Goal: Task Accomplishment & Management: Complete application form

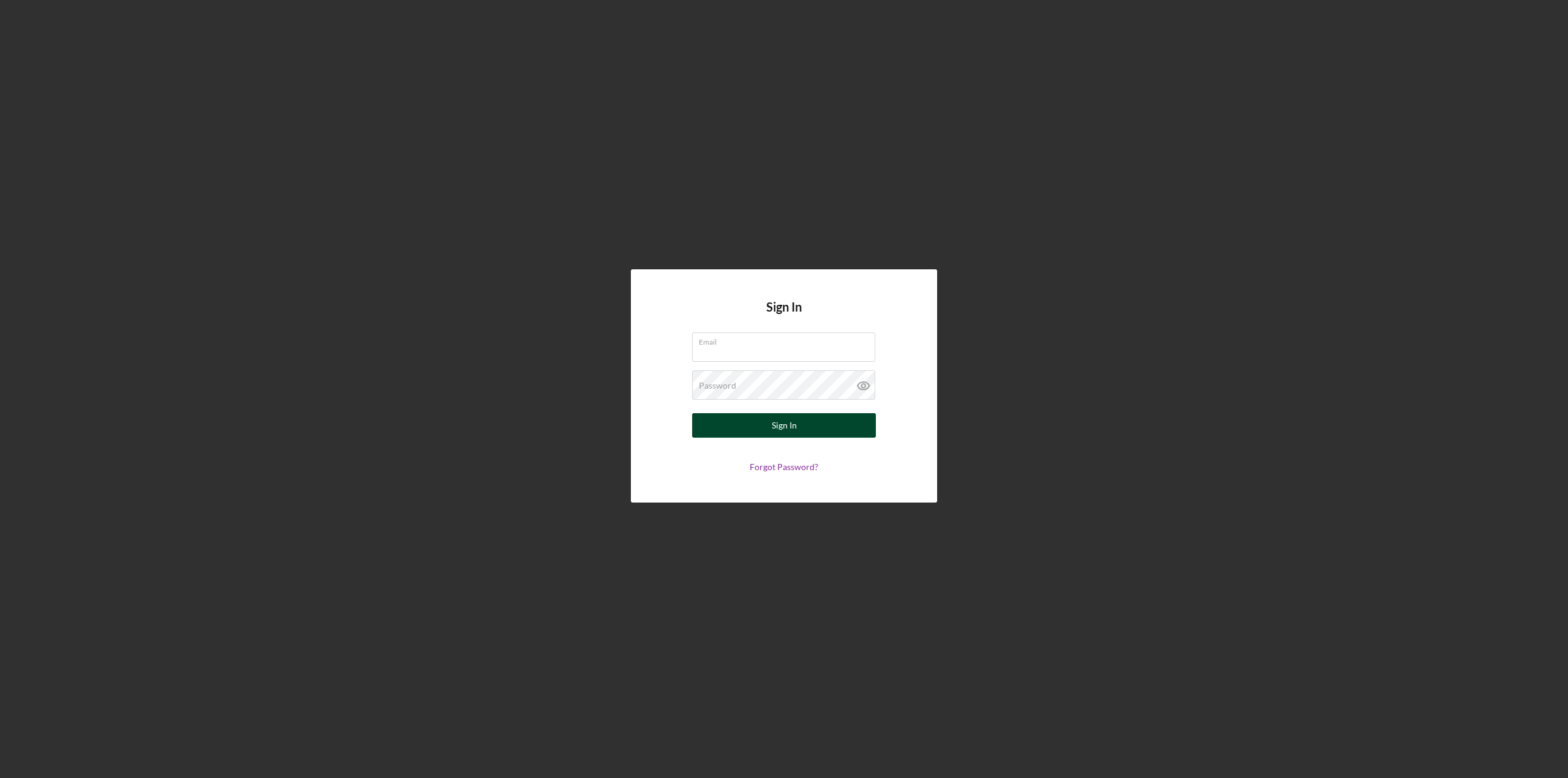
type input "Ojibweheart1986@gmail.com"
click at [780, 423] on div "Sign In" at bounding box center [784, 425] width 25 height 24
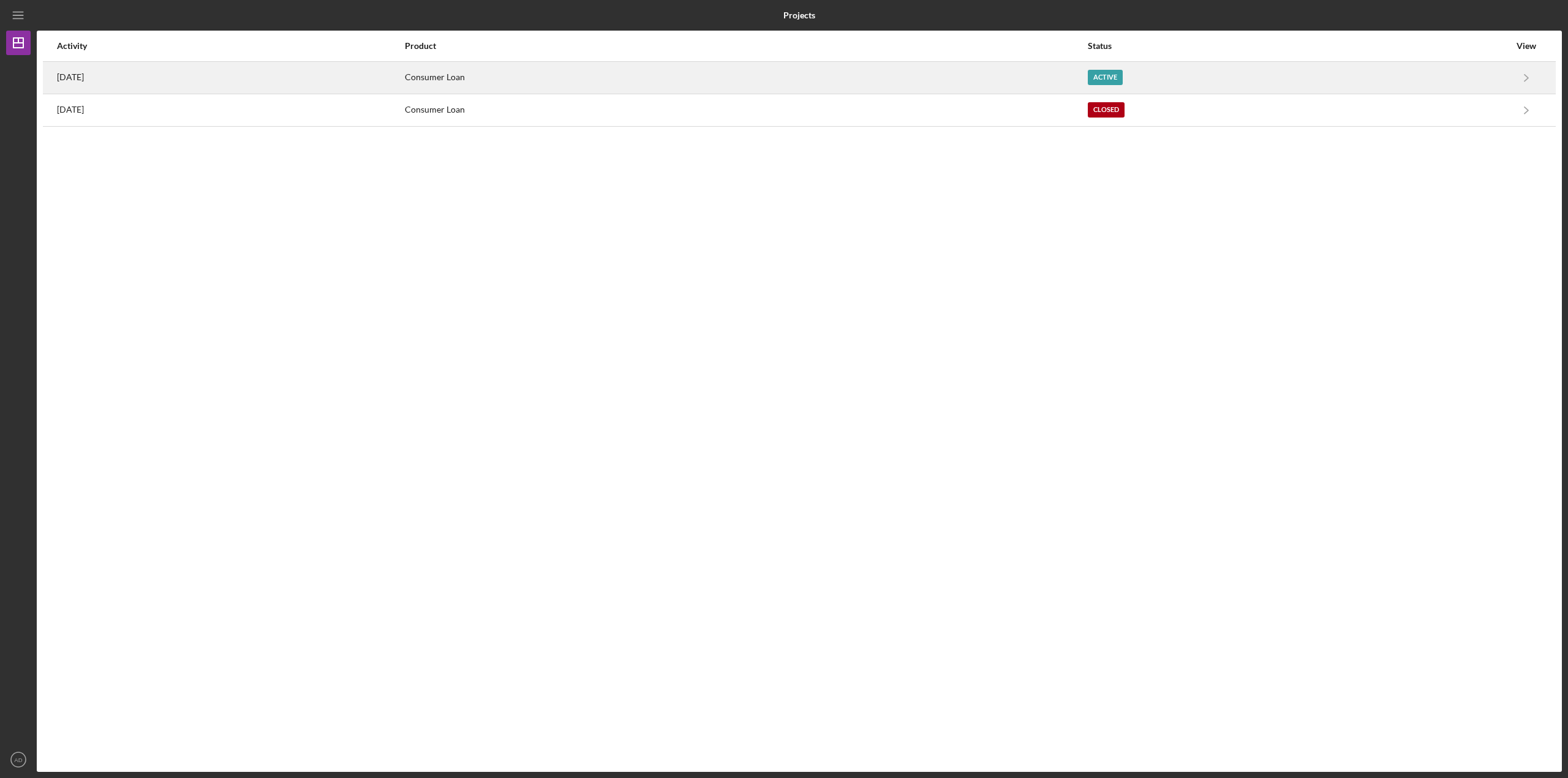
click at [256, 75] on div "[DATE]" at bounding box center [230, 77] width 347 height 30
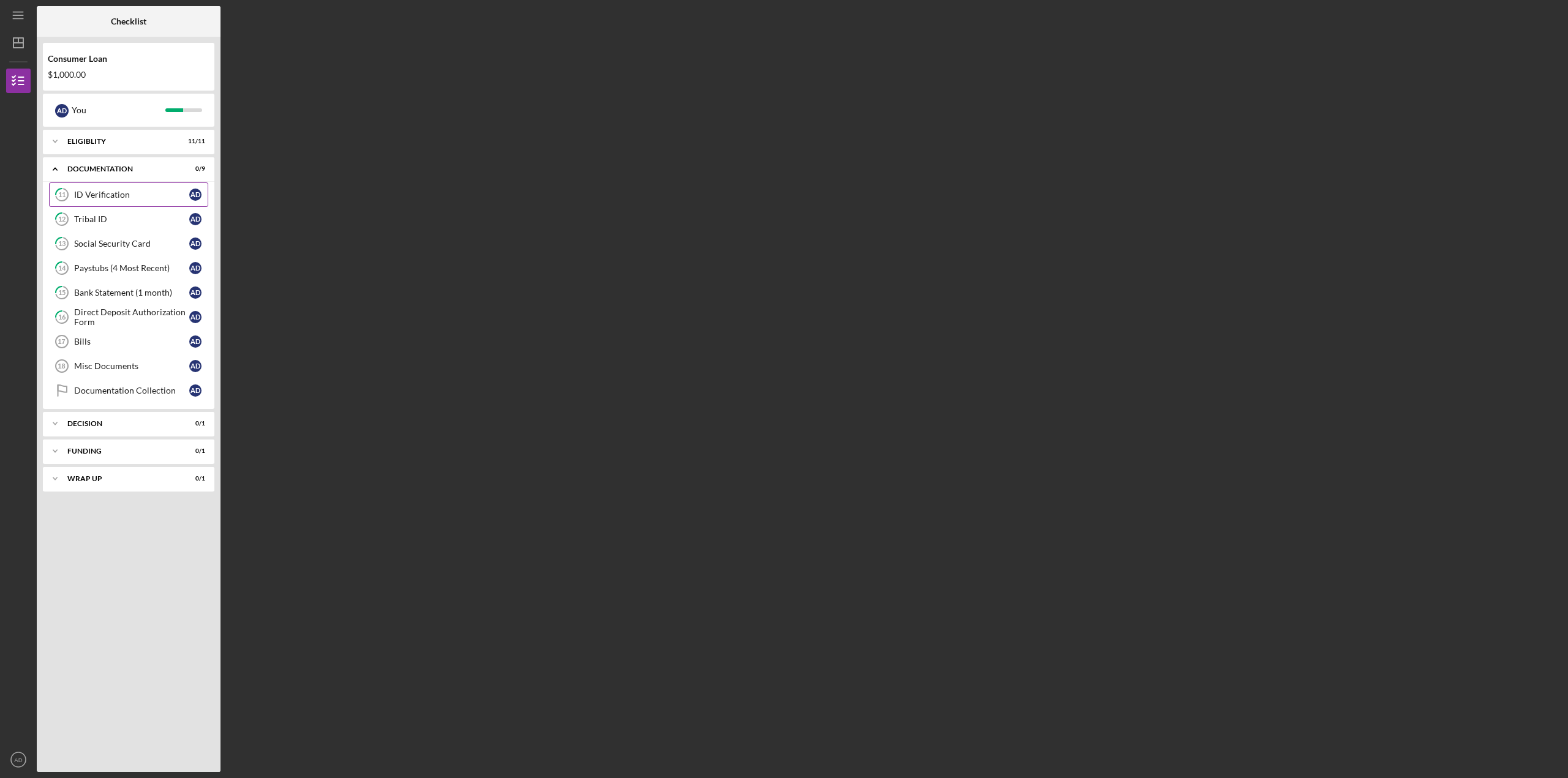
click at [119, 195] on div "ID Verification" at bounding box center [131, 194] width 115 height 10
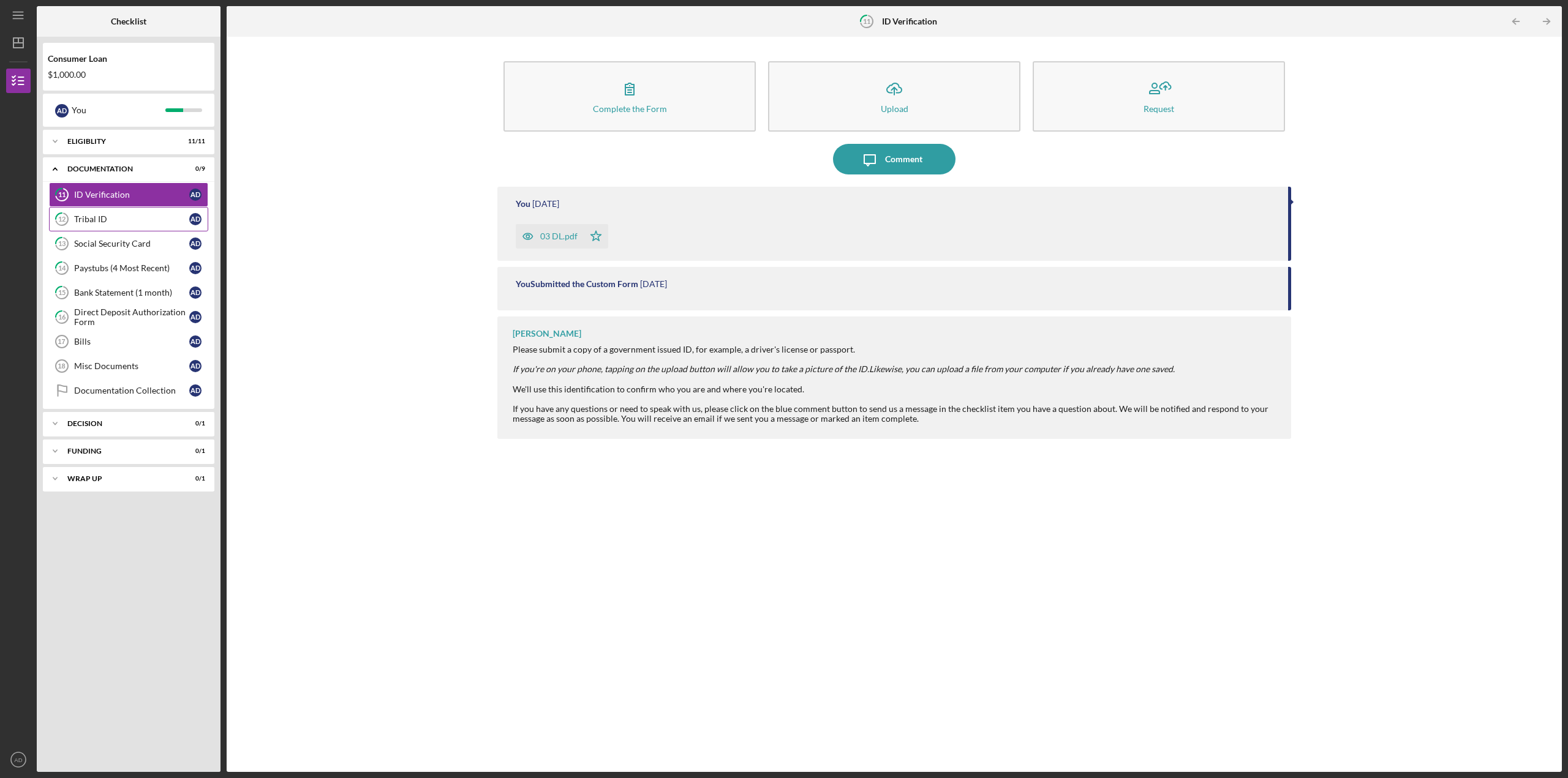
click at [109, 224] on div "Tribal ID" at bounding box center [131, 219] width 115 height 10
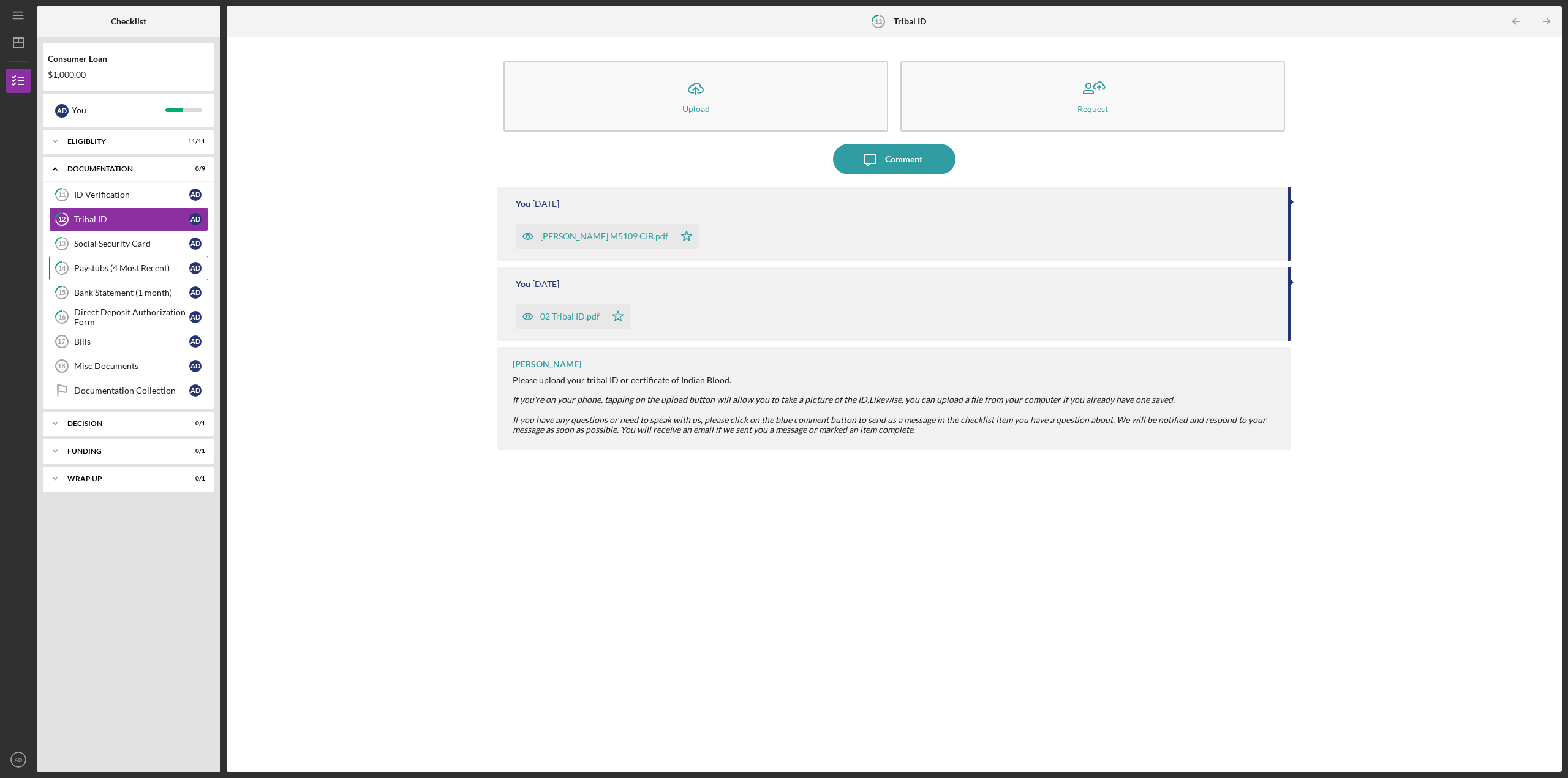
click at [132, 267] on div "Paystubs (4 Most Recent)" at bounding box center [131, 267] width 115 height 10
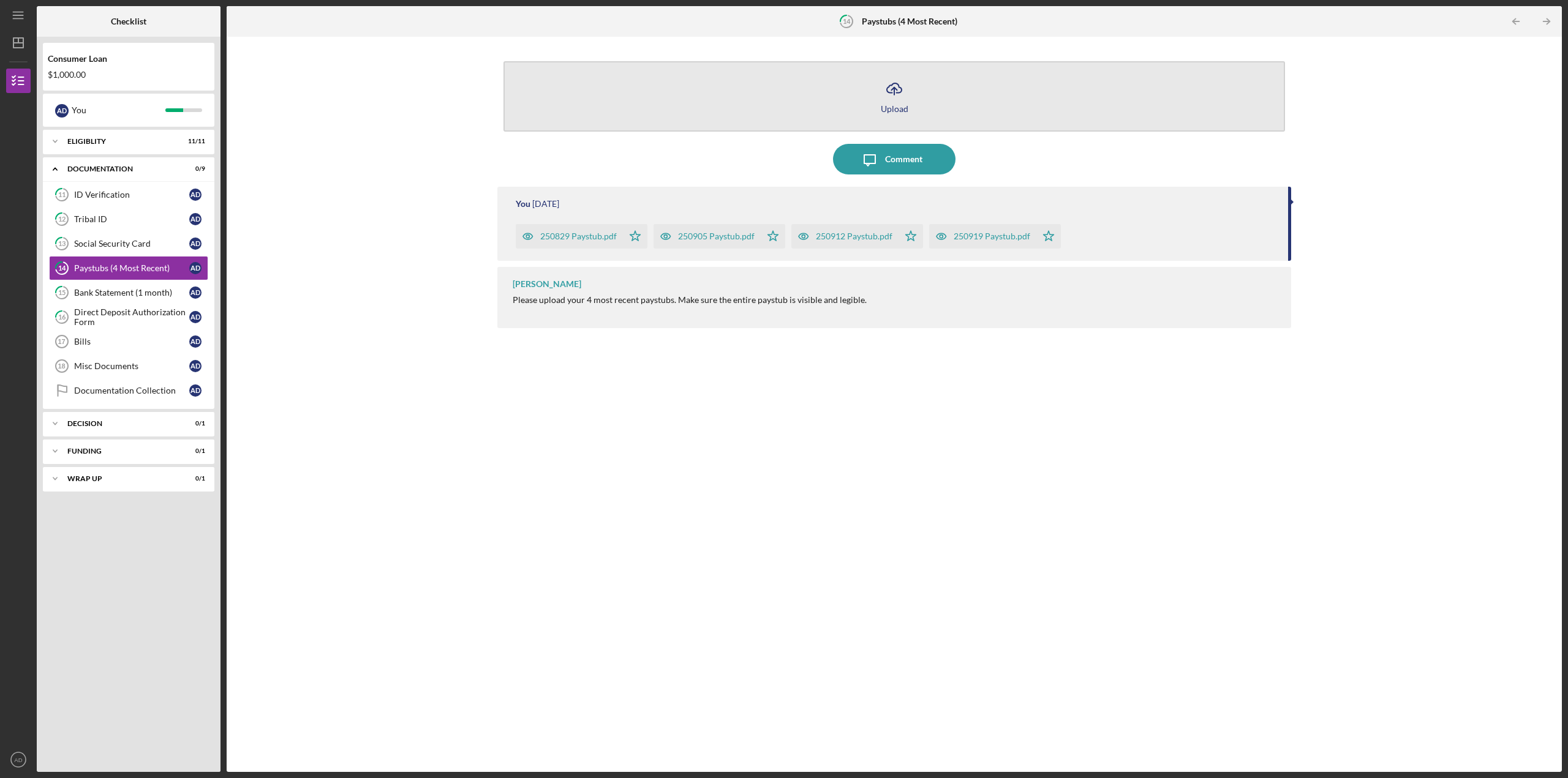
click at [902, 96] on icon "Icon/Upload" at bounding box center [894, 88] width 30 height 30
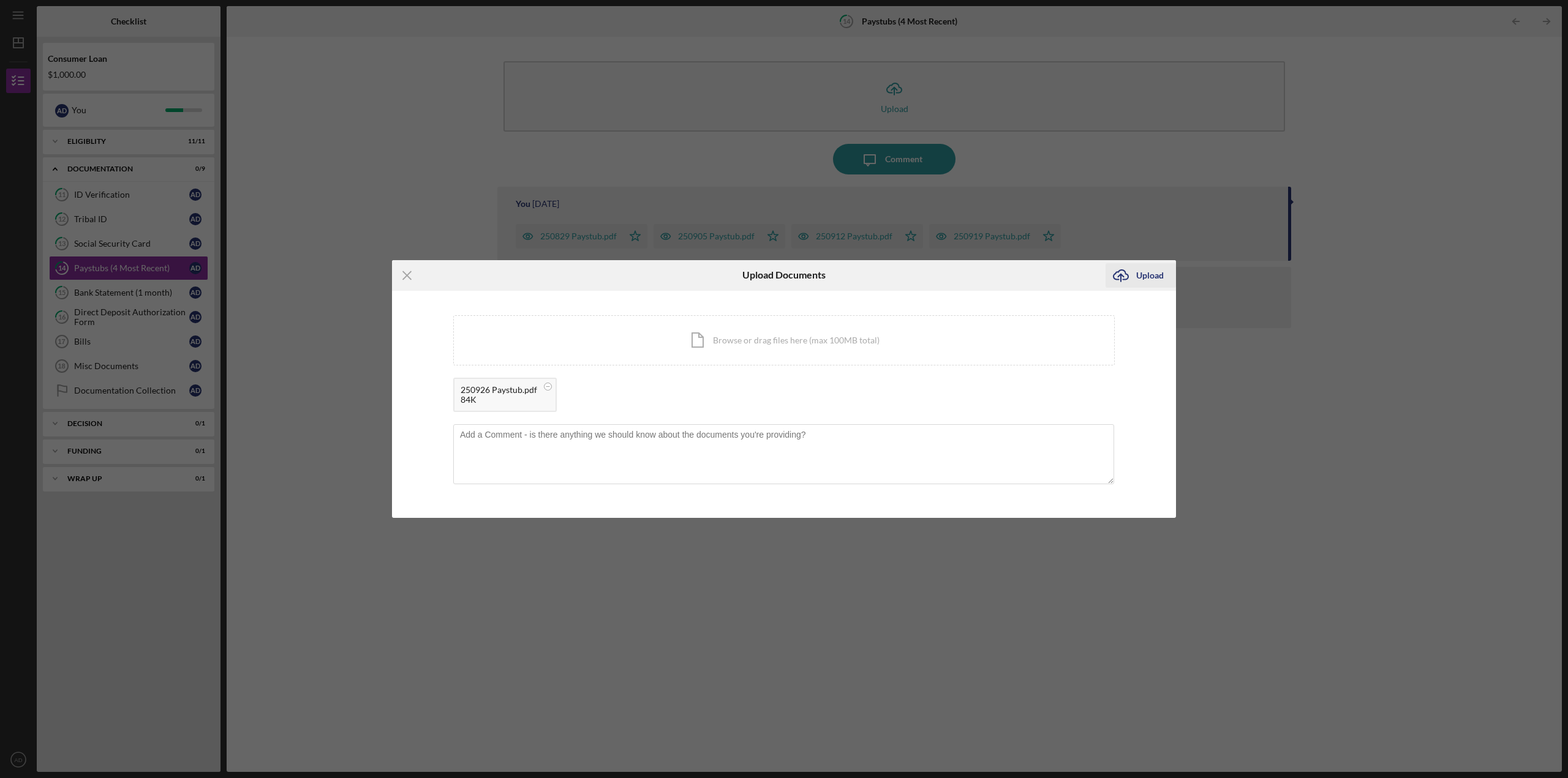
click at [1144, 276] on div "Upload" at bounding box center [1149, 275] width 27 height 24
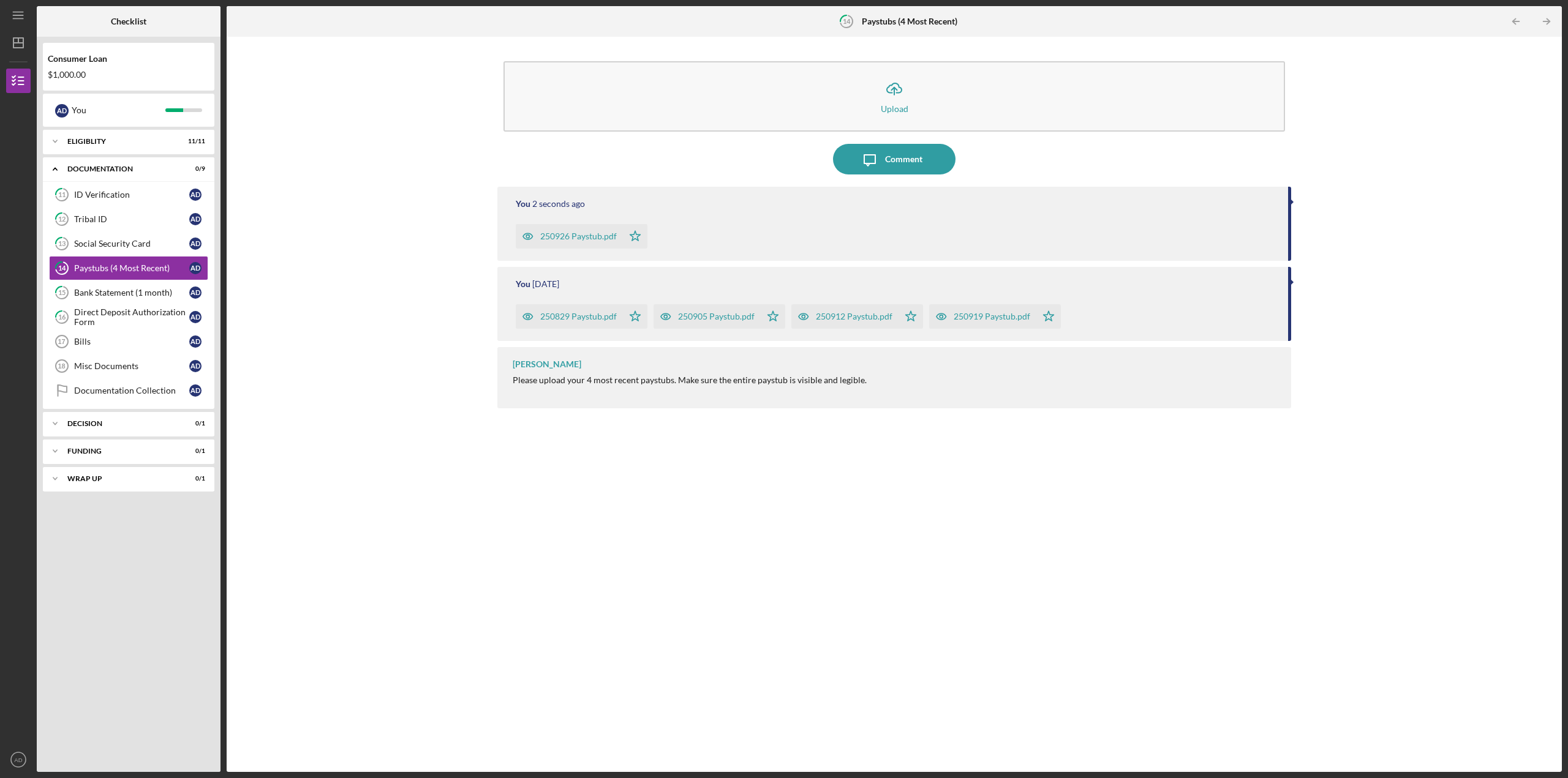
click at [601, 319] on div "250829 Paystub.pdf" at bounding box center [578, 316] width 76 height 10
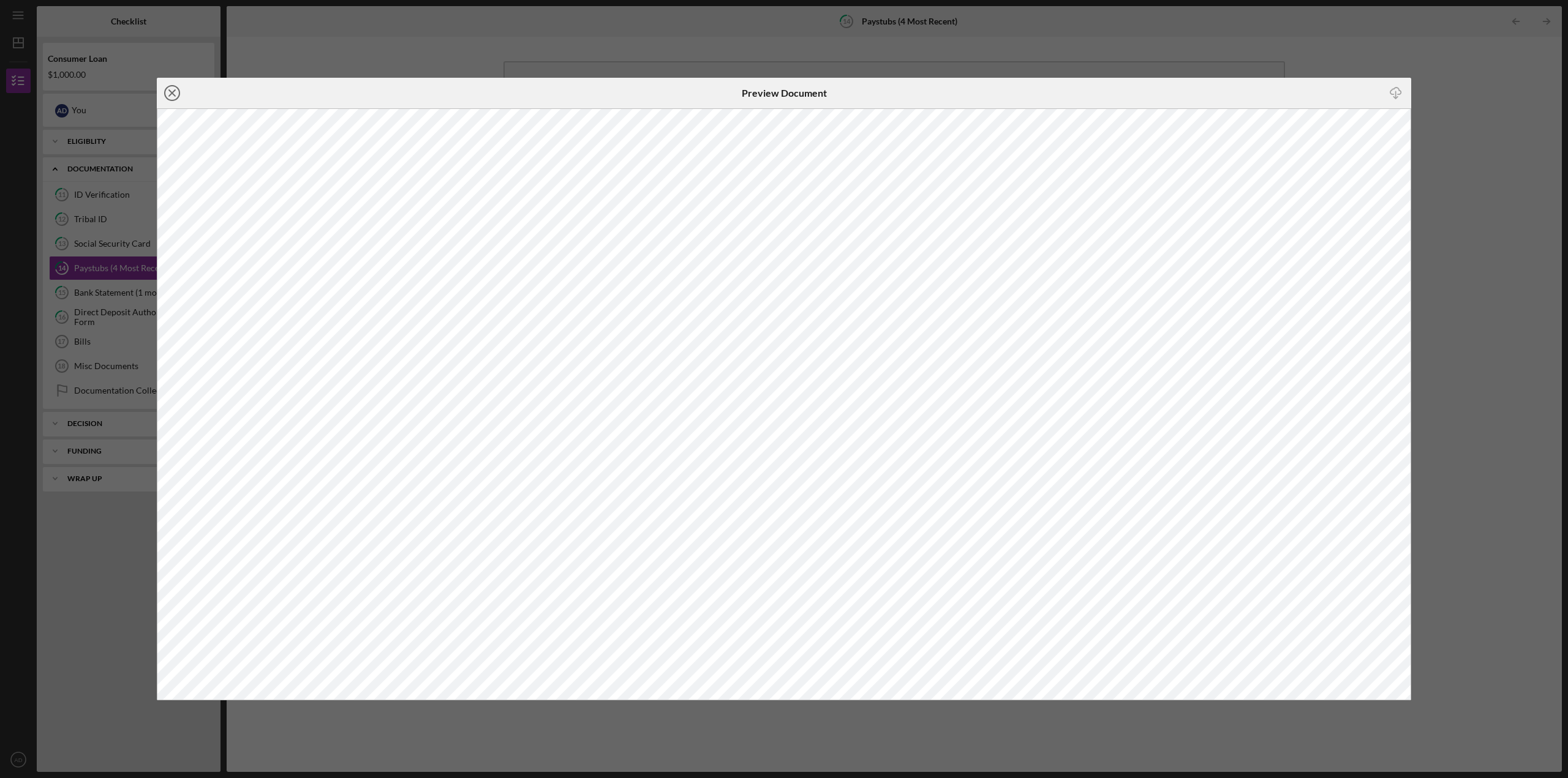
click at [169, 89] on icon "Icon/Close" at bounding box center [172, 93] width 30 height 30
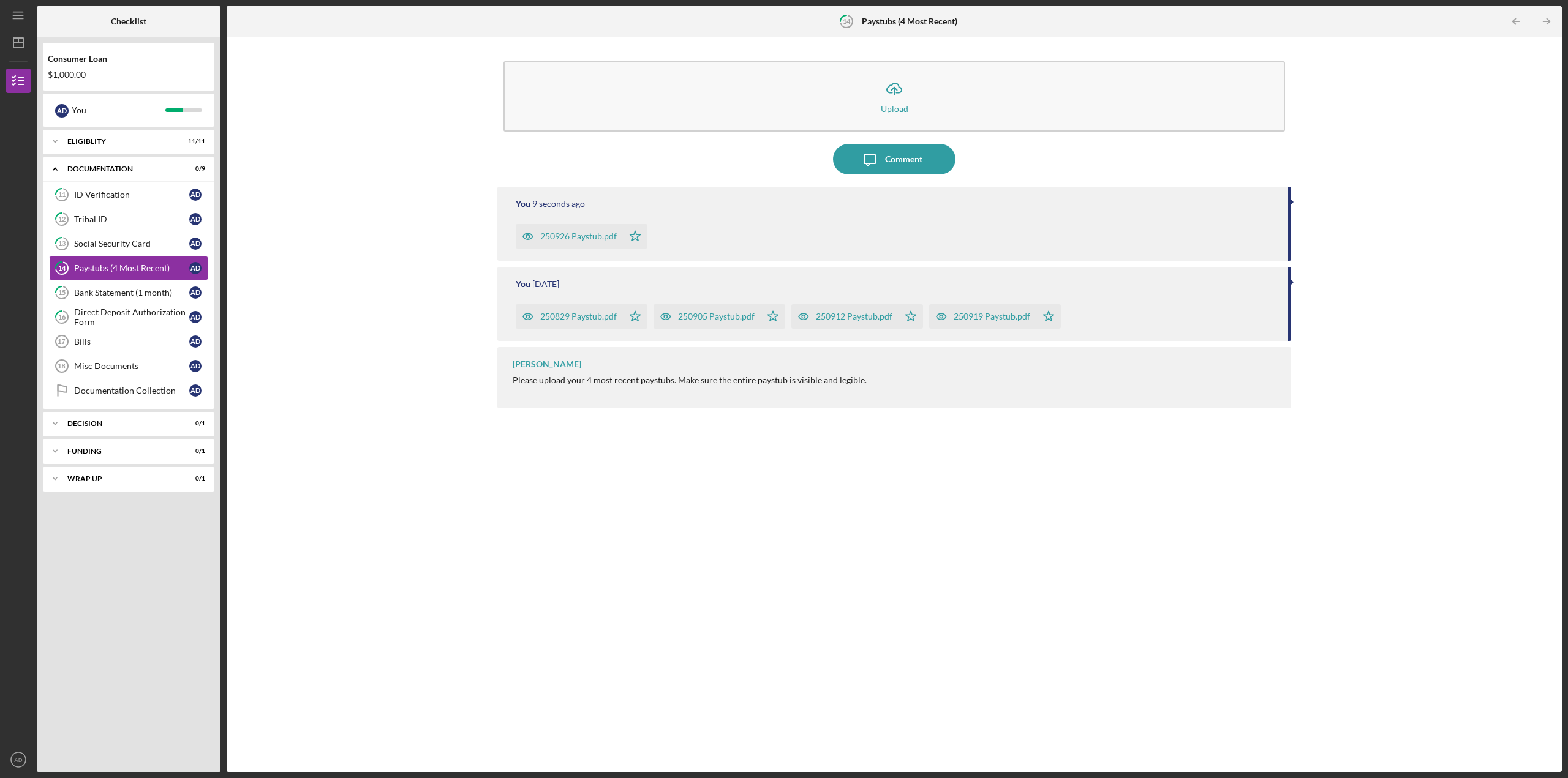
drag, startPoint x: 576, startPoint y: 314, endPoint x: 1025, endPoint y: 461, distance: 472.5
click at [1025, 460] on div "You 9 seconds ago 250926 Paystub.pdf Icon/Star You 1 week ago 250829 Paystub.pd…" at bounding box center [894, 470] width 794 height 567
click at [485, 482] on div "Icon/Upload Upload Icon/Message Comment You 15 seconds ago 250926 Paystub.pdf I…" at bounding box center [894, 405] width 1323 height 723
click at [363, 210] on div "Icon/Upload Upload Icon/Message Comment You 21 seconds ago 250926 Paystub.pdf I…" at bounding box center [894, 405] width 1323 height 723
click at [110, 147] on div "Icon/Expander Eligiblity 11 / 11" at bounding box center [128, 141] width 171 height 24
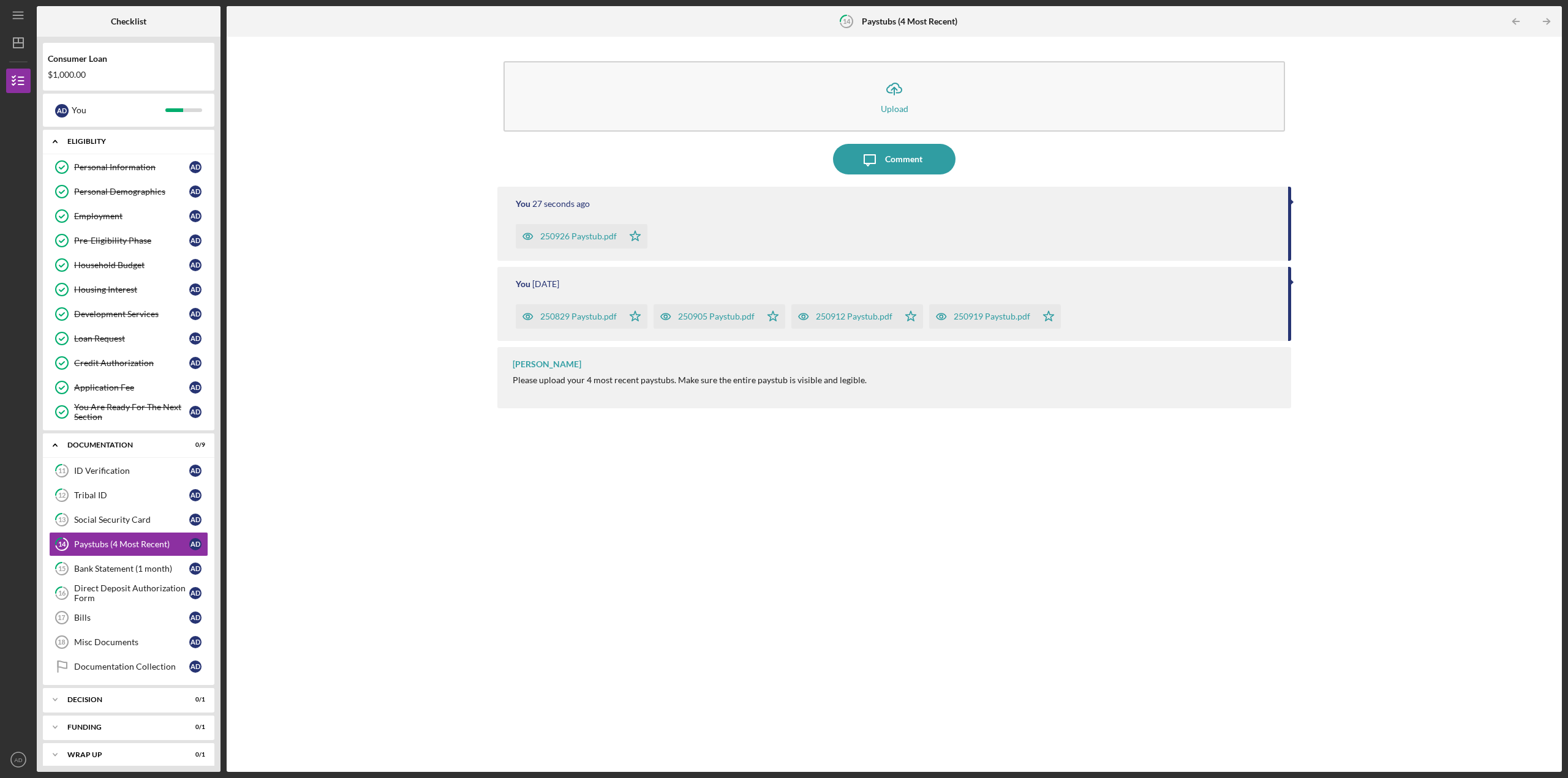
click at [56, 139] on icon "Icon/Expander" at bounding box center [55, 141] width 24 height 24
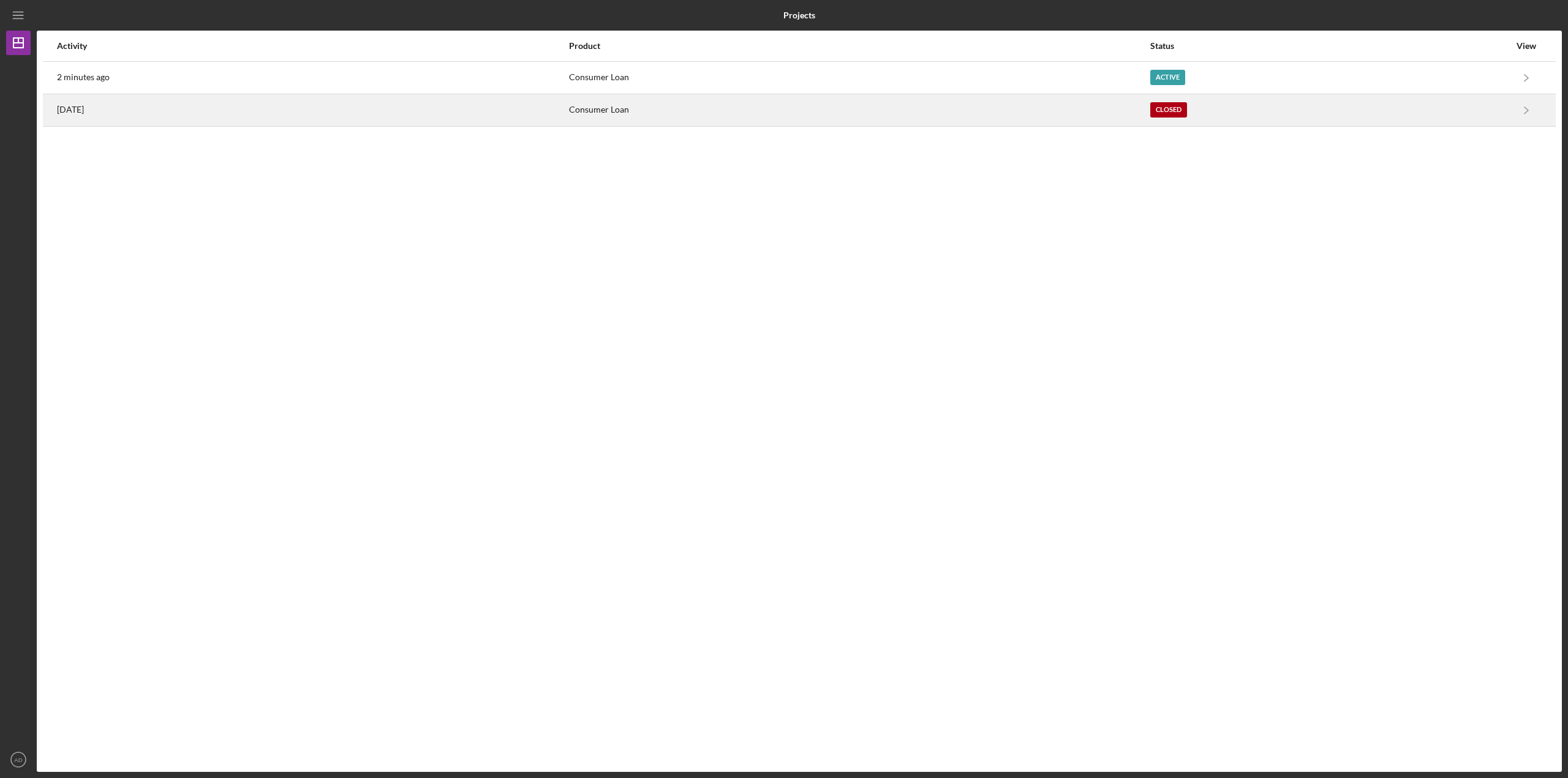
click at [158, 113] on div "[DATE]" at bounding box center [312, 110] width 511 height 30
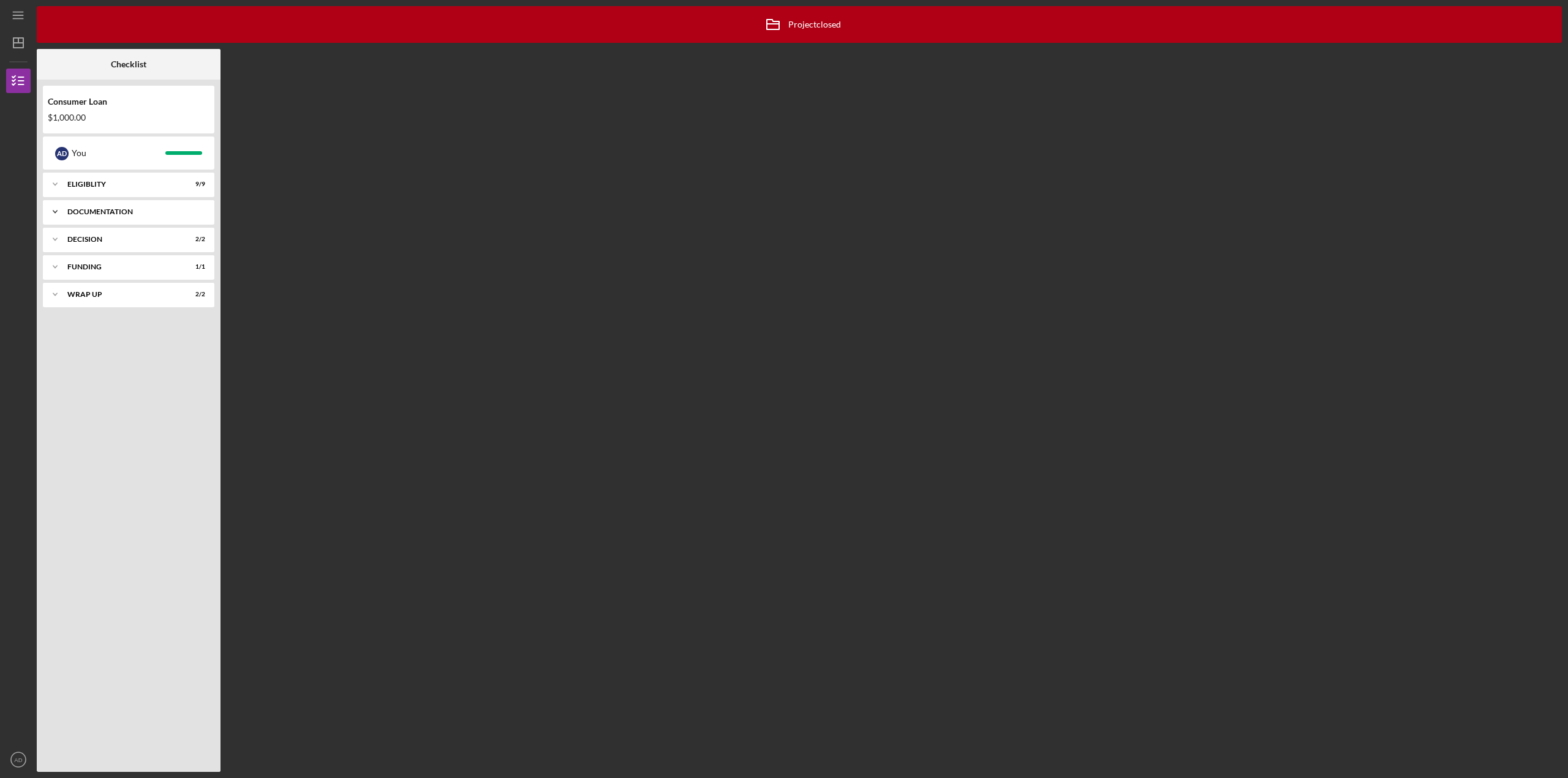
click at [109, 212] on div "Documentation" at bounding box center [133, 212] width 132 height 7
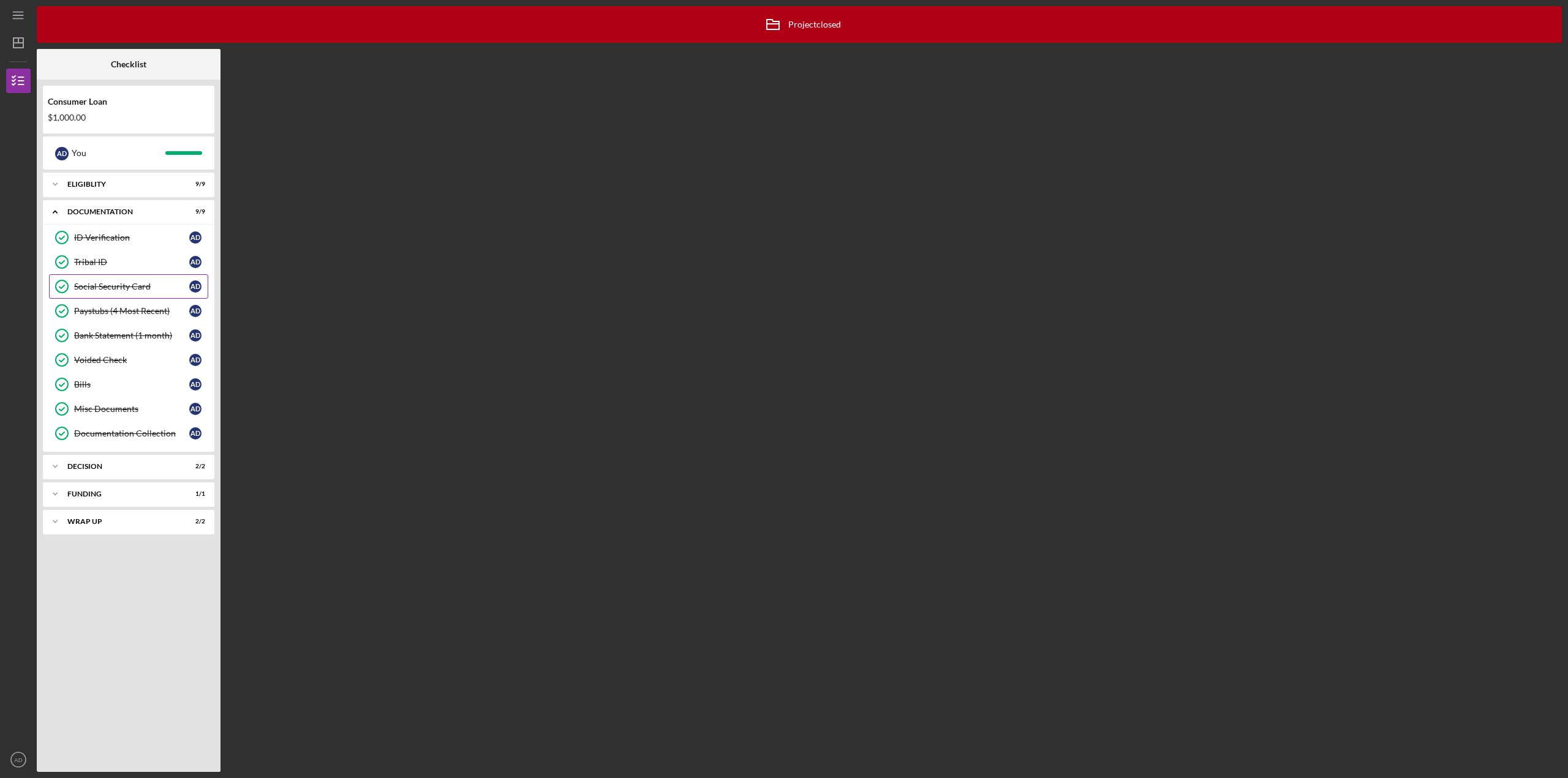
click at [127, 293] on link "Social Security Card Social Security Card A D" at bounding box center [128, 286] width 159 height 24
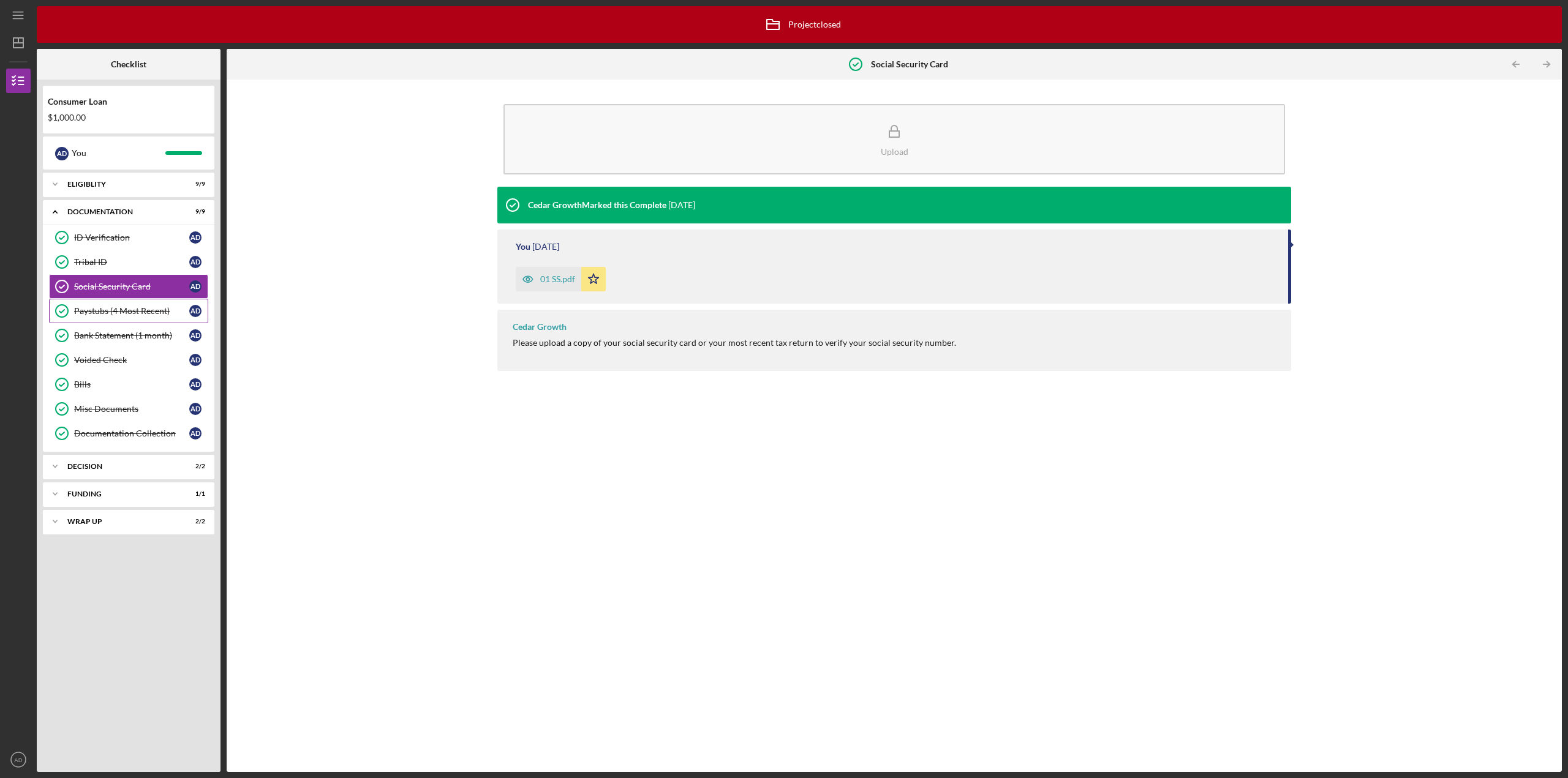
click at [122, 313] on div "Paystubs (4 Most Recent)" at bounding box center [131, 310] width 115 height 10
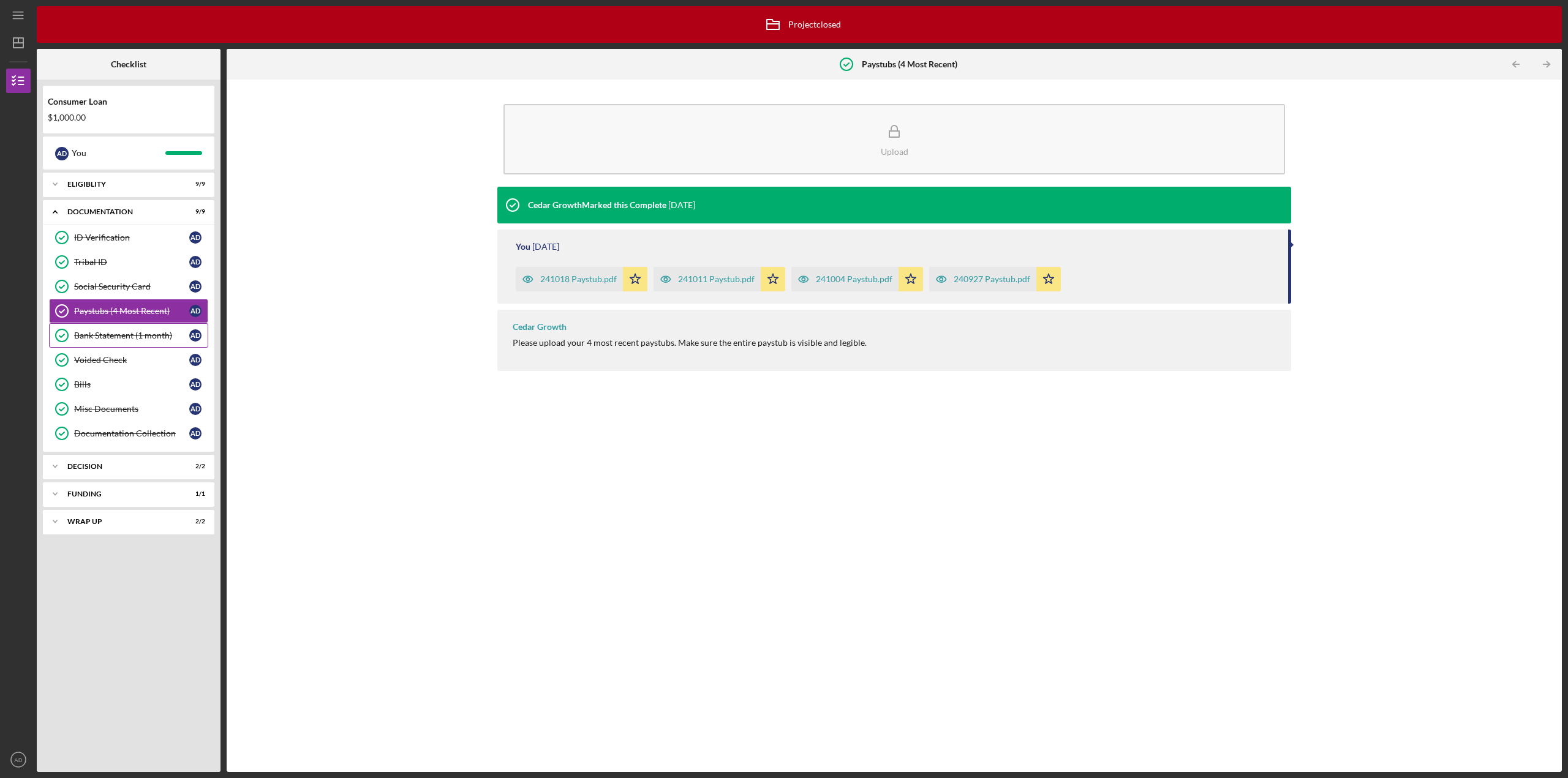
click at [115, 341] on link "Bank Statement (1 month) Bank Statement (1 month) A D" at bounding box center [128, 335] width 159 height 24
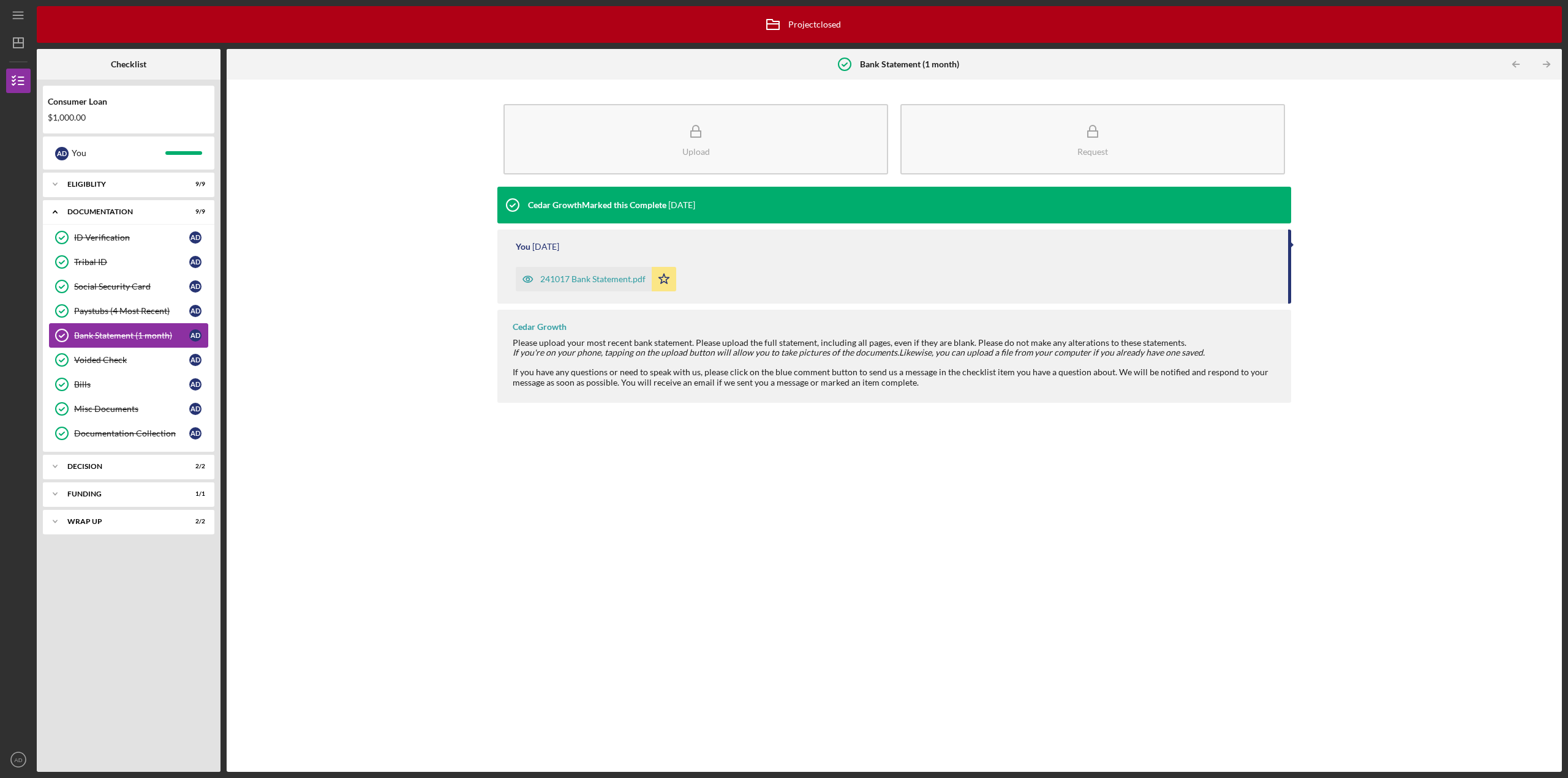
click at [118, 346] on link "Bank Statement (1 month) Bank Statement (1 month) A D" at bounding box center [128, 335] width 159 height 24
click at [106, 362] on div "Voided Check" at bounding box center [131, 359] width 115 height 10
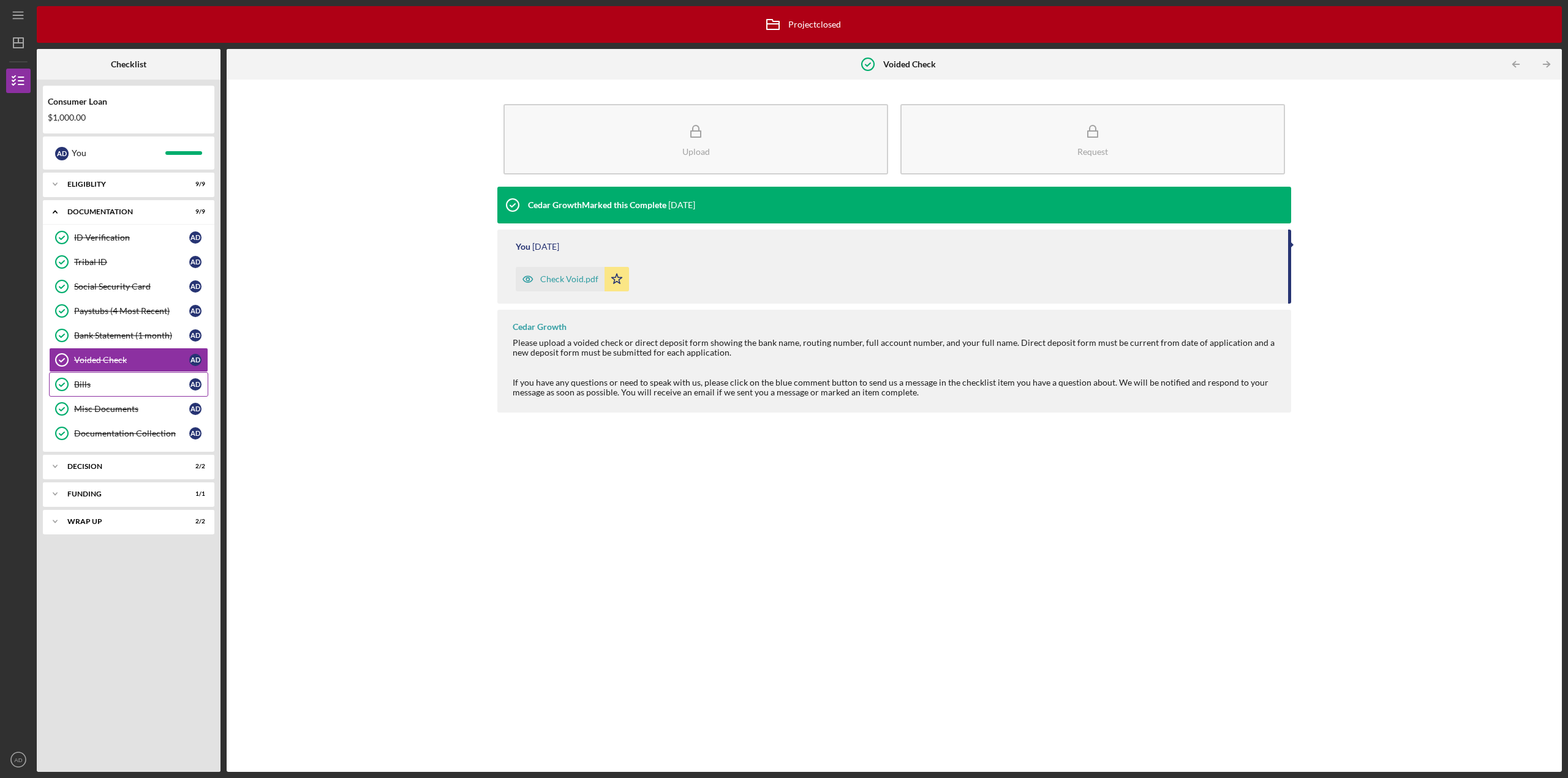
click at [83, 382] on div "Bills" at bounding box center [131, 384] width 115 height 10
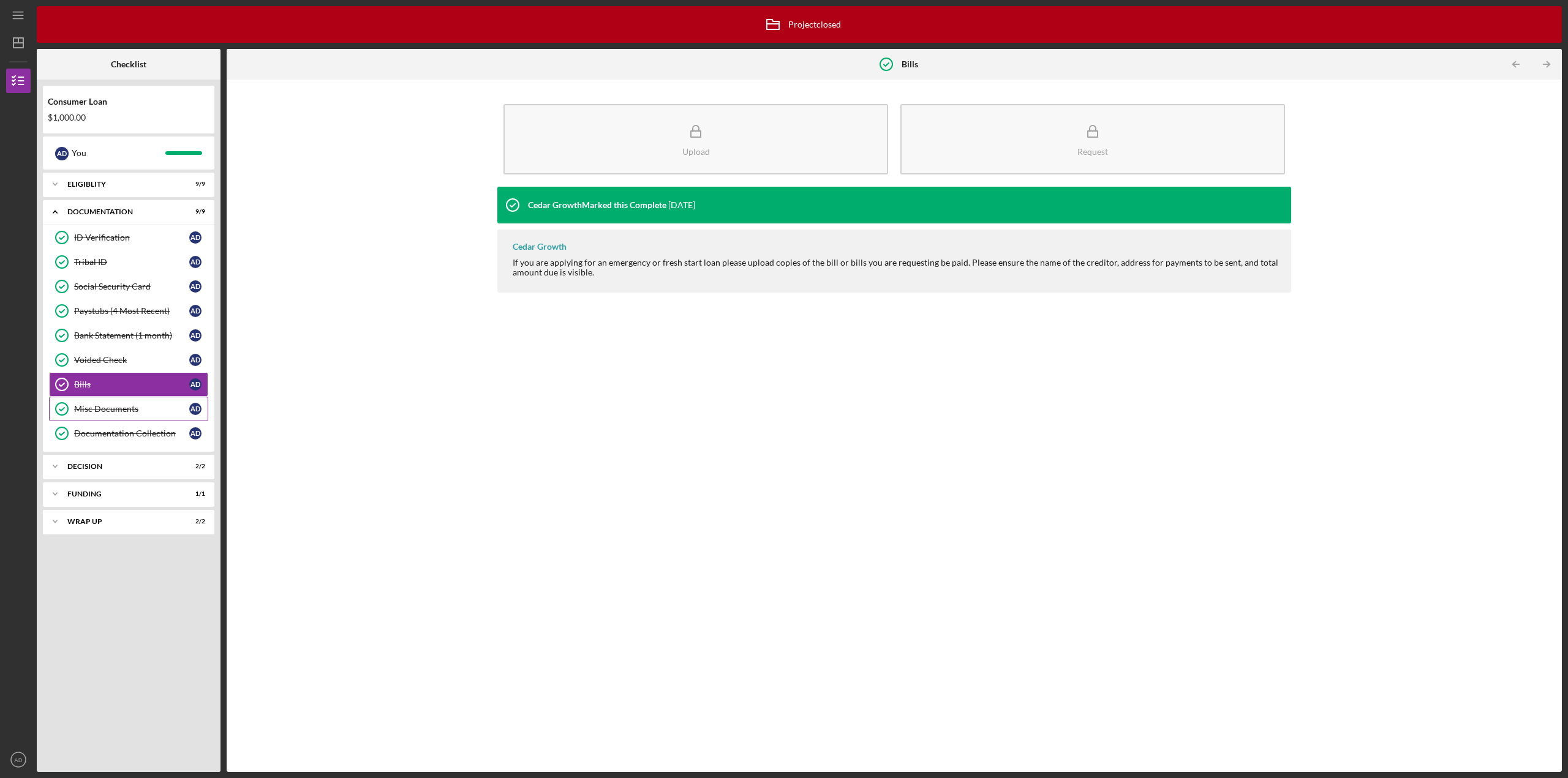
click at [103, 404] on link "Misc Documents Misc Documents A D" at bounding box center [128, 409] width 159 height 24
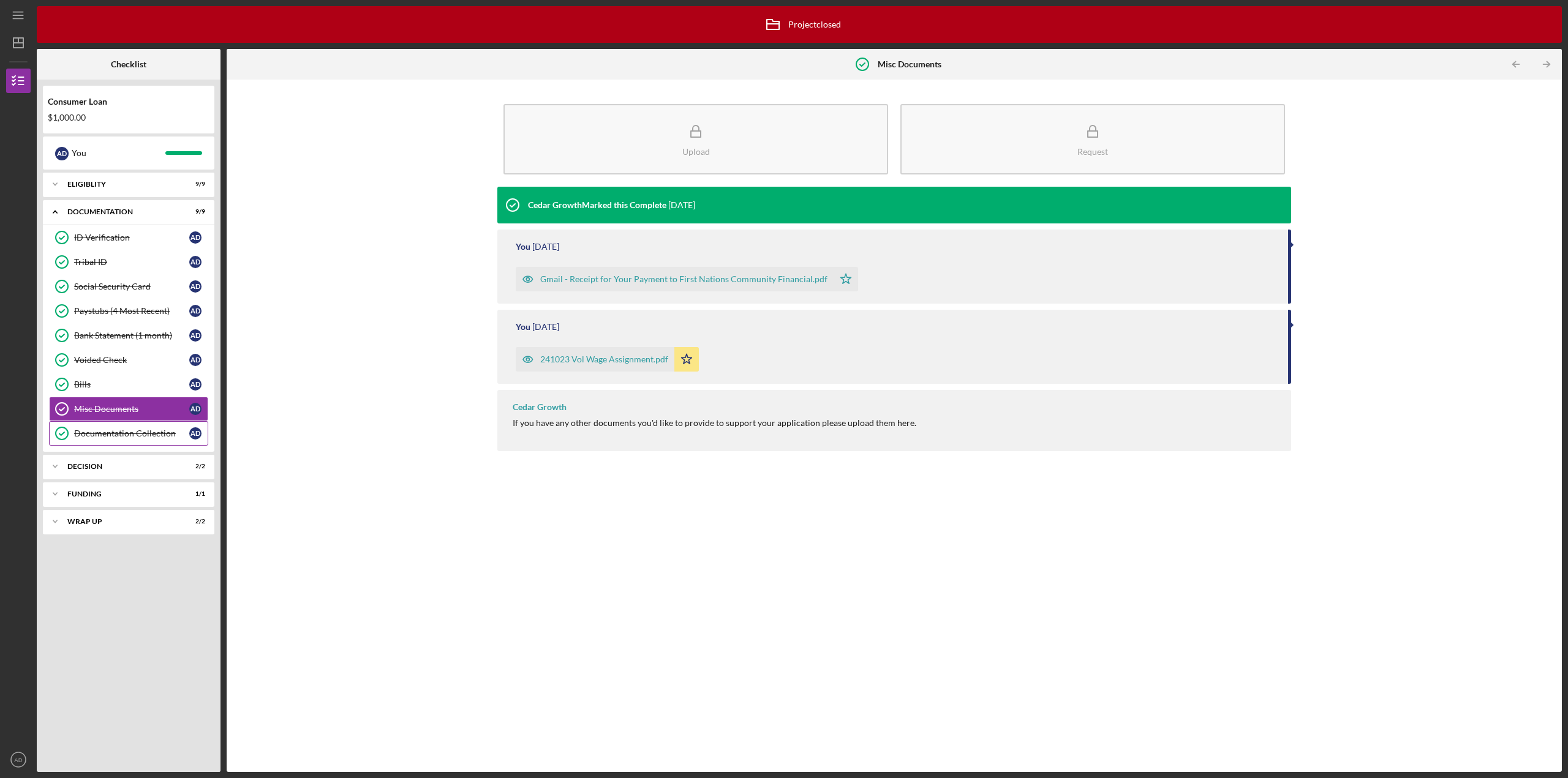
click at [105, 430] on div "Documentation Collection" at bounding box center [131, 433] width 115 height 10
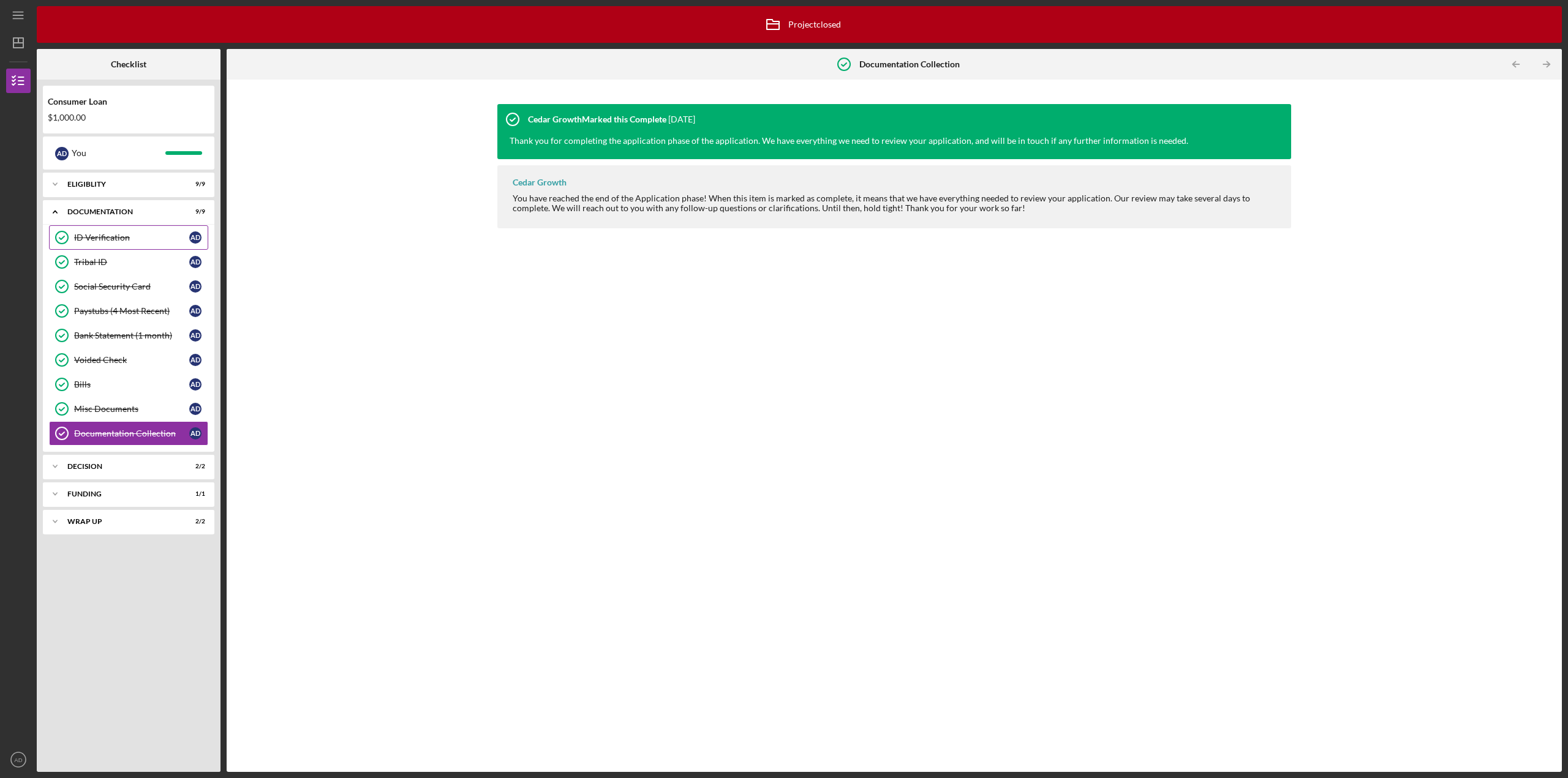
click at [96, 238] on div "ID Verification" at bounding box center [131, 237] width 115 height 10
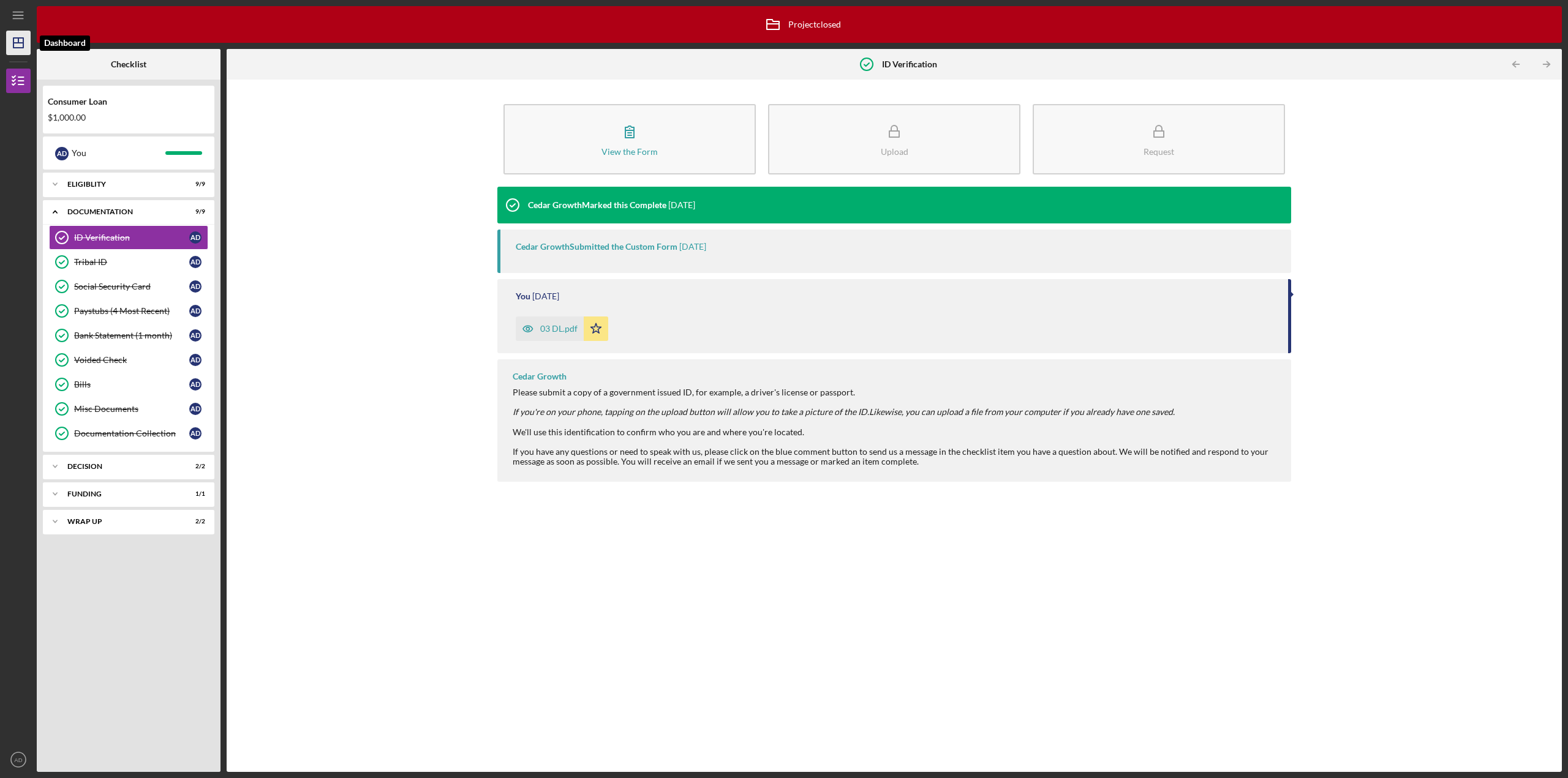
click at [7, 41] on icon "Icon/Dashboard" at bounding box center [18, 42] width 30 height 30
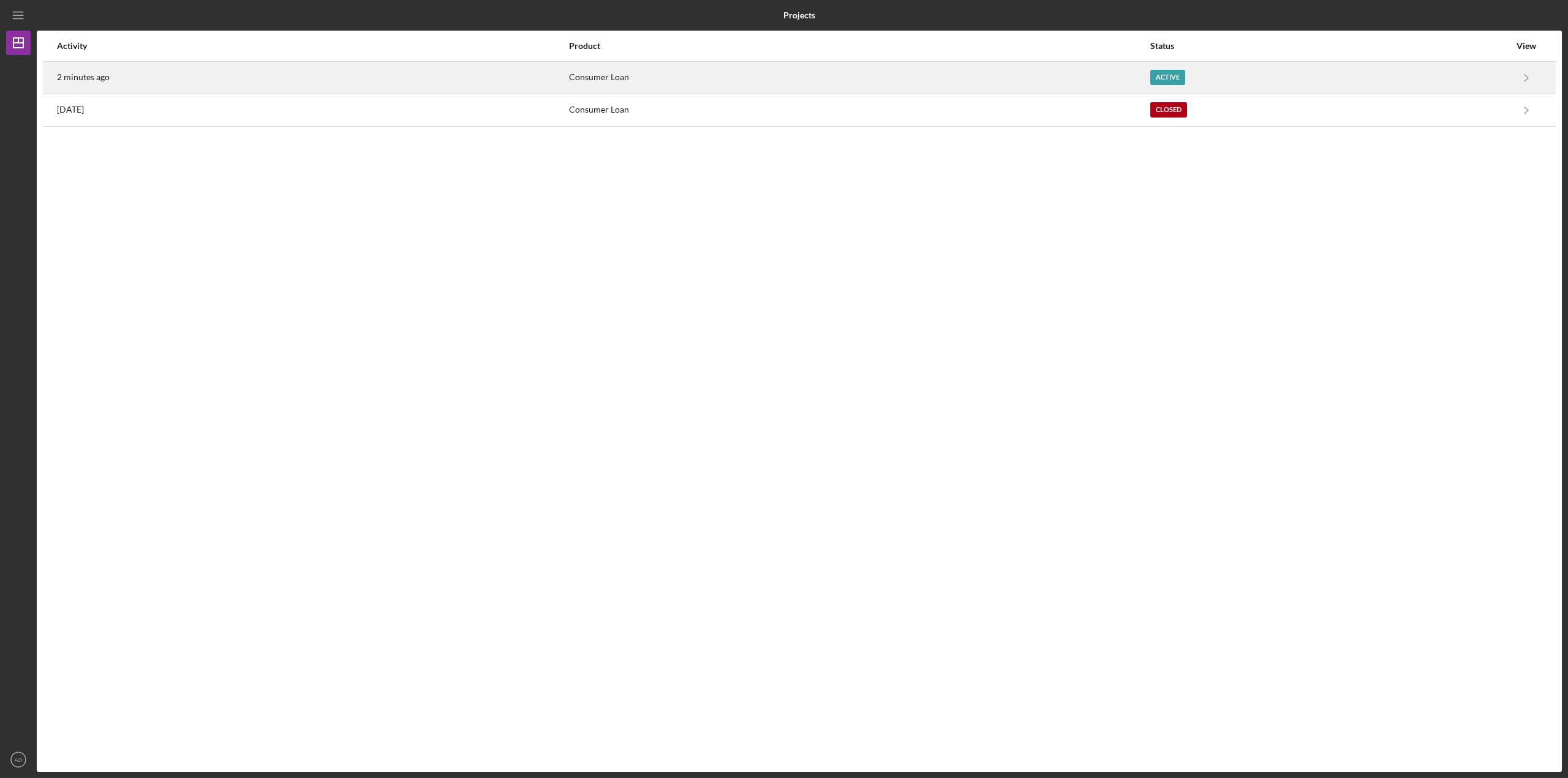
click at [943, 83] on div "Consumer Loan" at bounding box center [859, 77] width 580 height 30
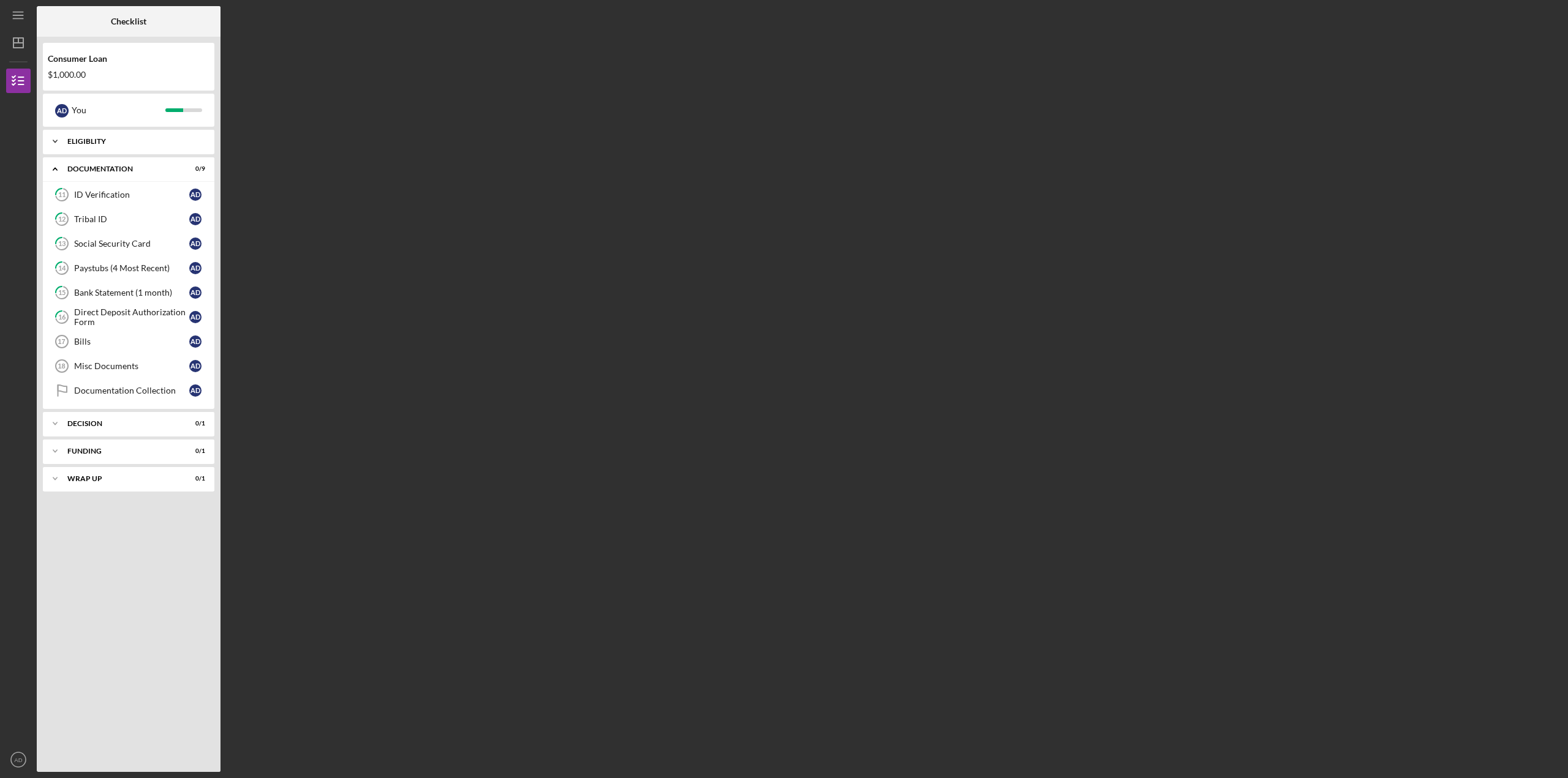
click at [51, 139] on icon "Icon/Expander" at bounding box center [55, 141] width 24 height 24
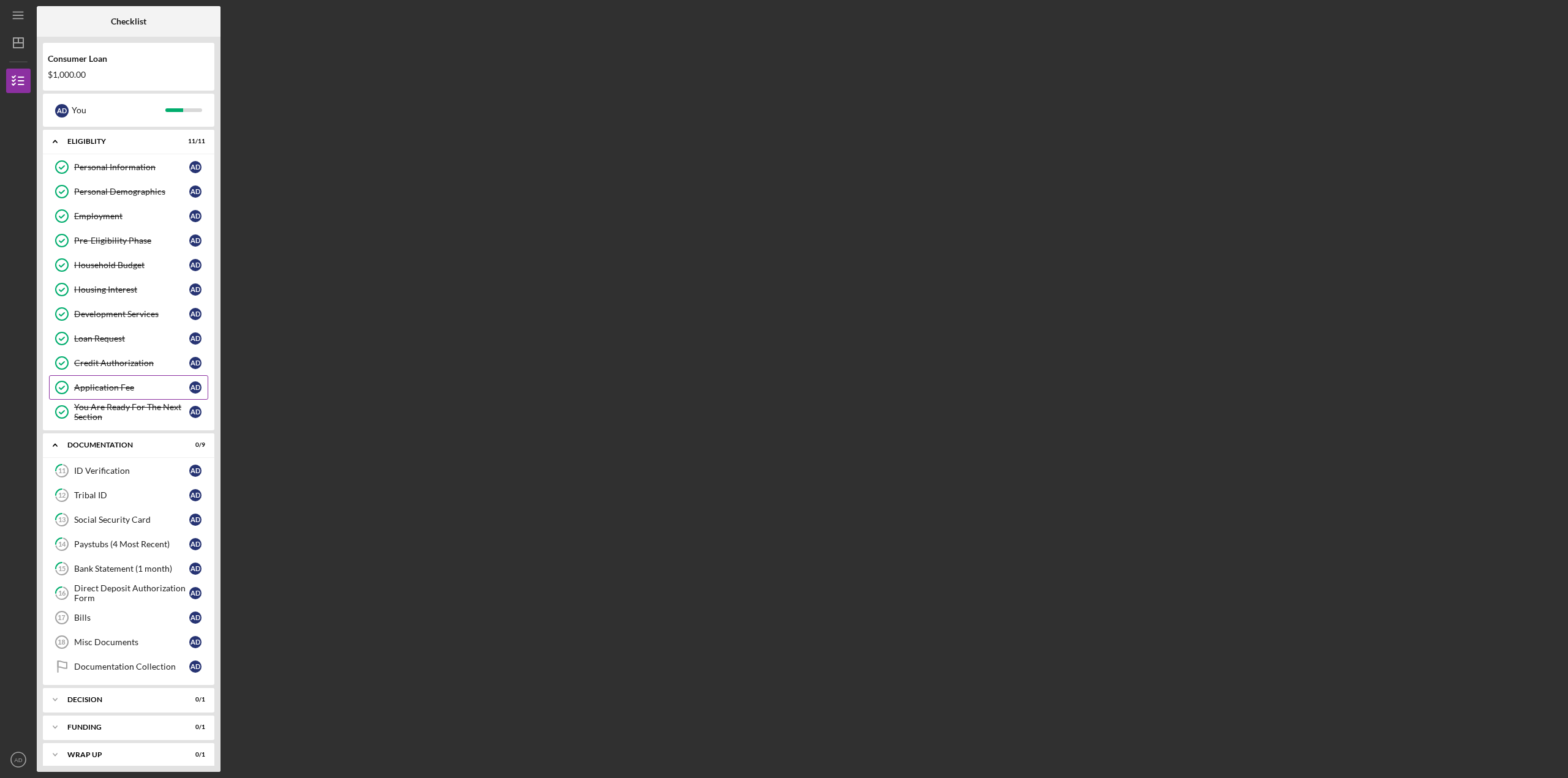
click at [103, 386] on div "Application Fee" at bounding box center [131, 388] width 115 height 10
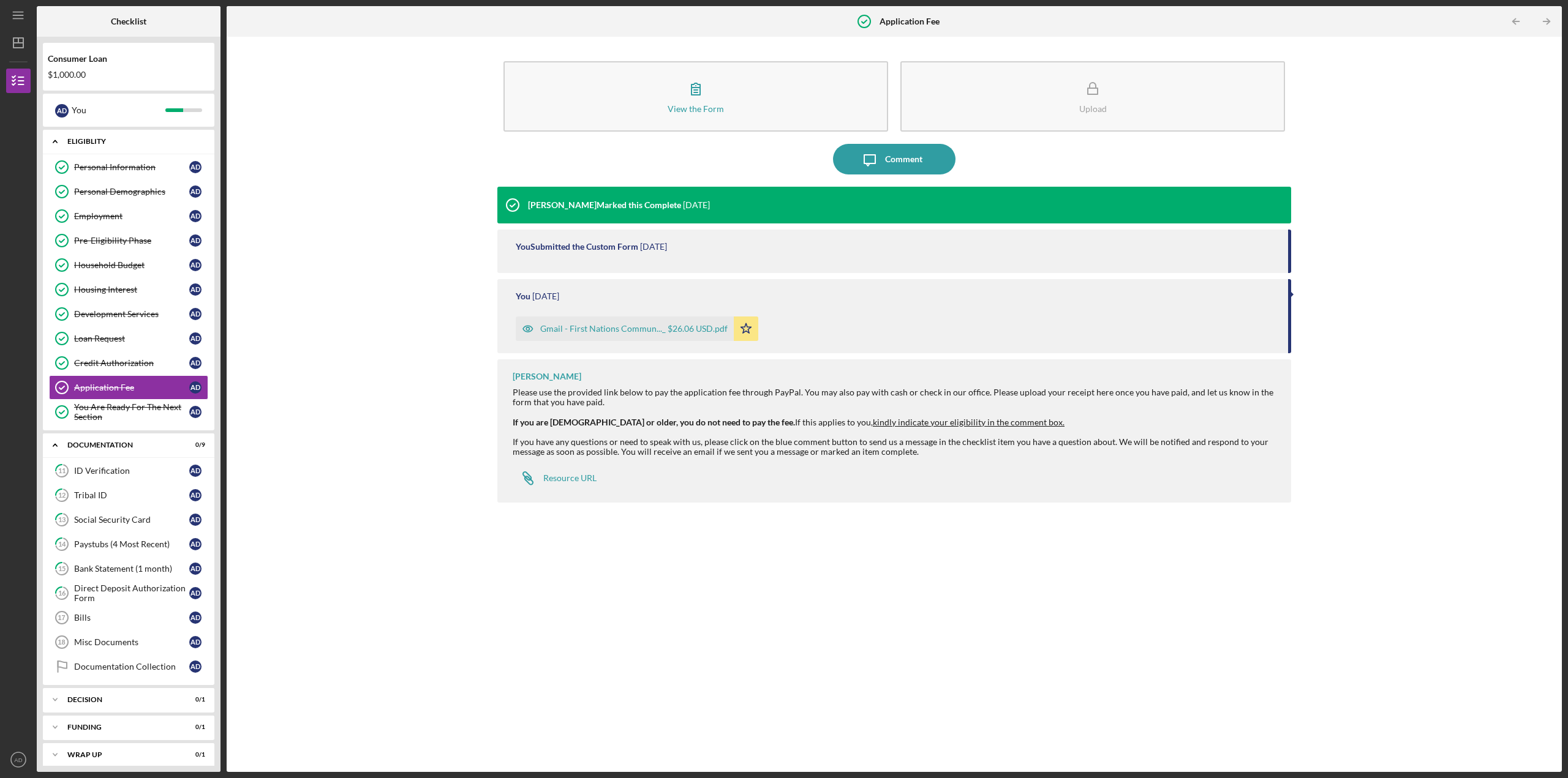
click at [60, 144] on icon "Icon/Expander" at bounding box center [55, 141] width 24 height 24
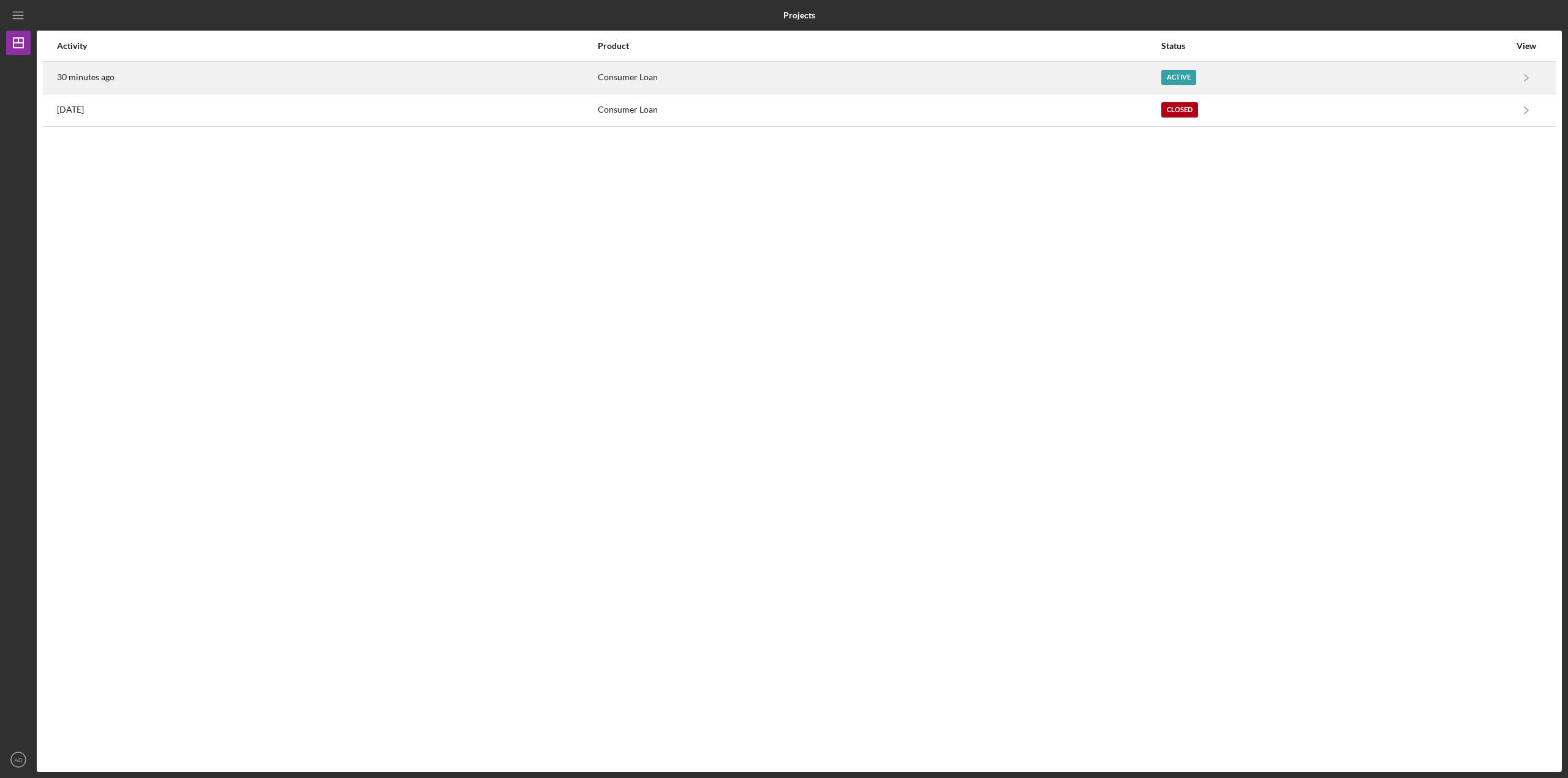
click at [943, 87] on div "Consumer Loan" at bounding box center [879, 77] width 562 height 30
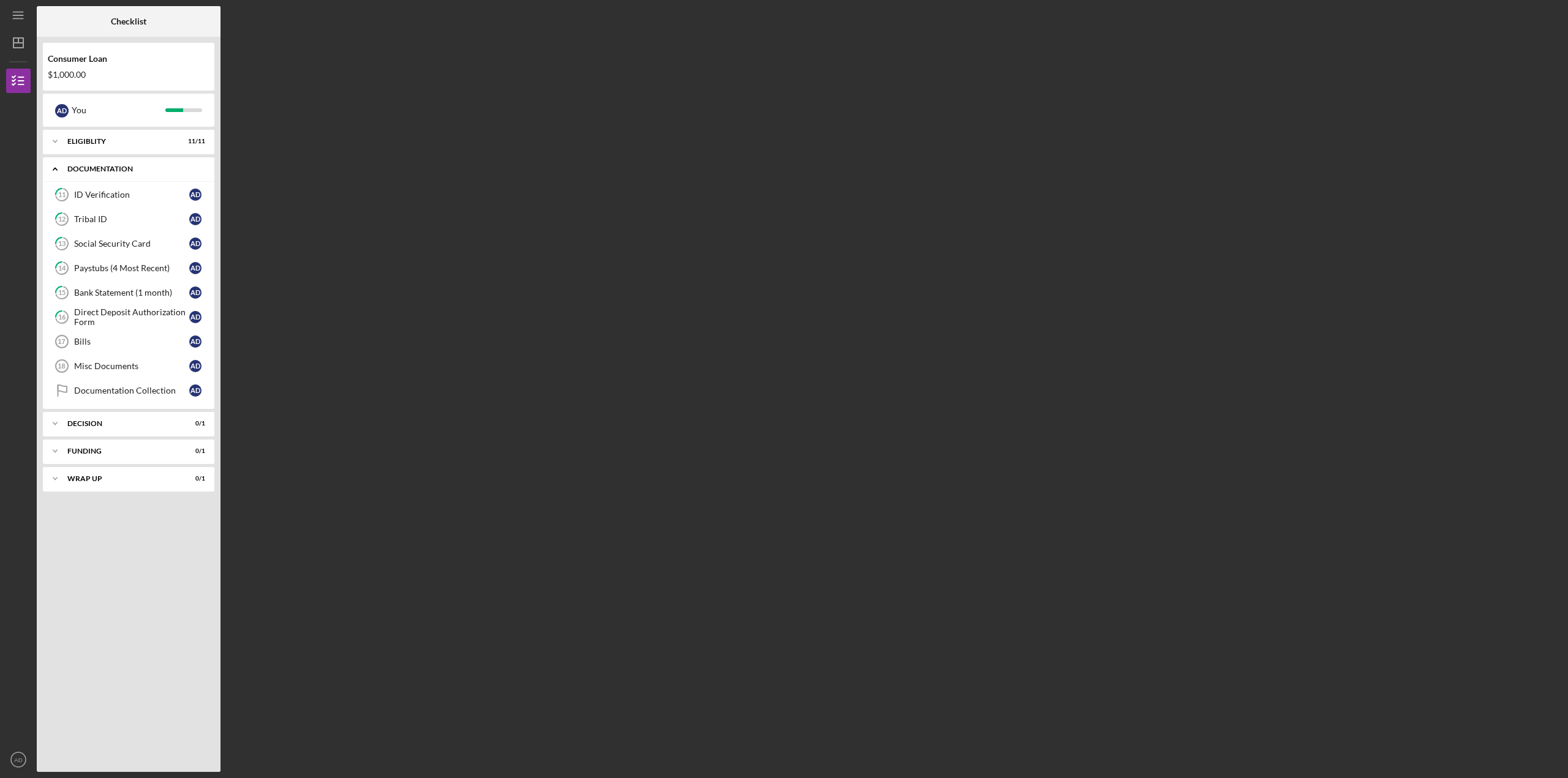
click at [51, 167] on icon "Icon/Expander" at bounding box center [55, 169] width 24 height 24
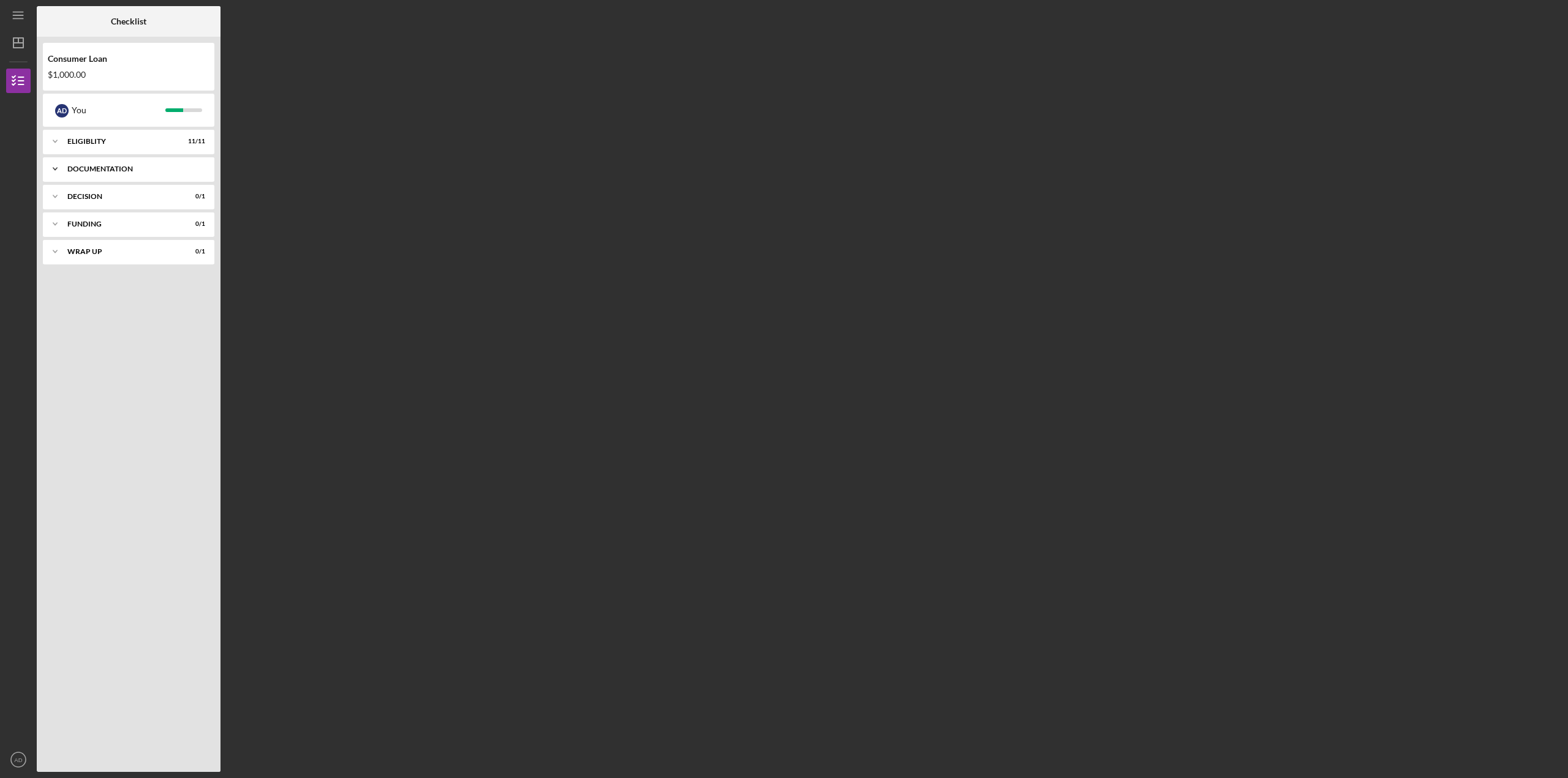
click at [54, 175] on icon "Icon/Expander" at bounding box center [55, 169] width 24 height 24
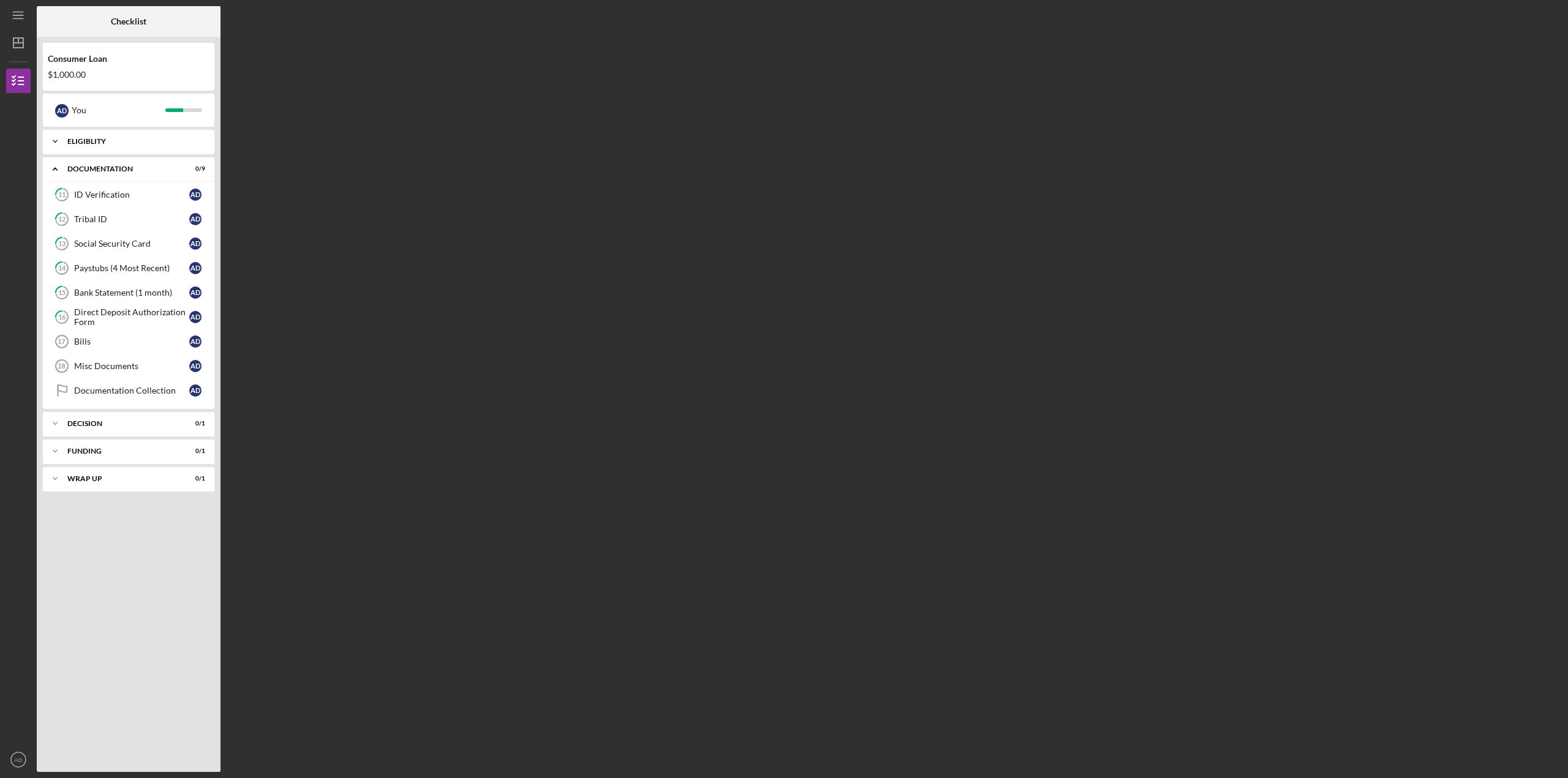
click at [56, 146] on icon "Icon/Expander" at bounding box center [55, 141] width 24 height 24
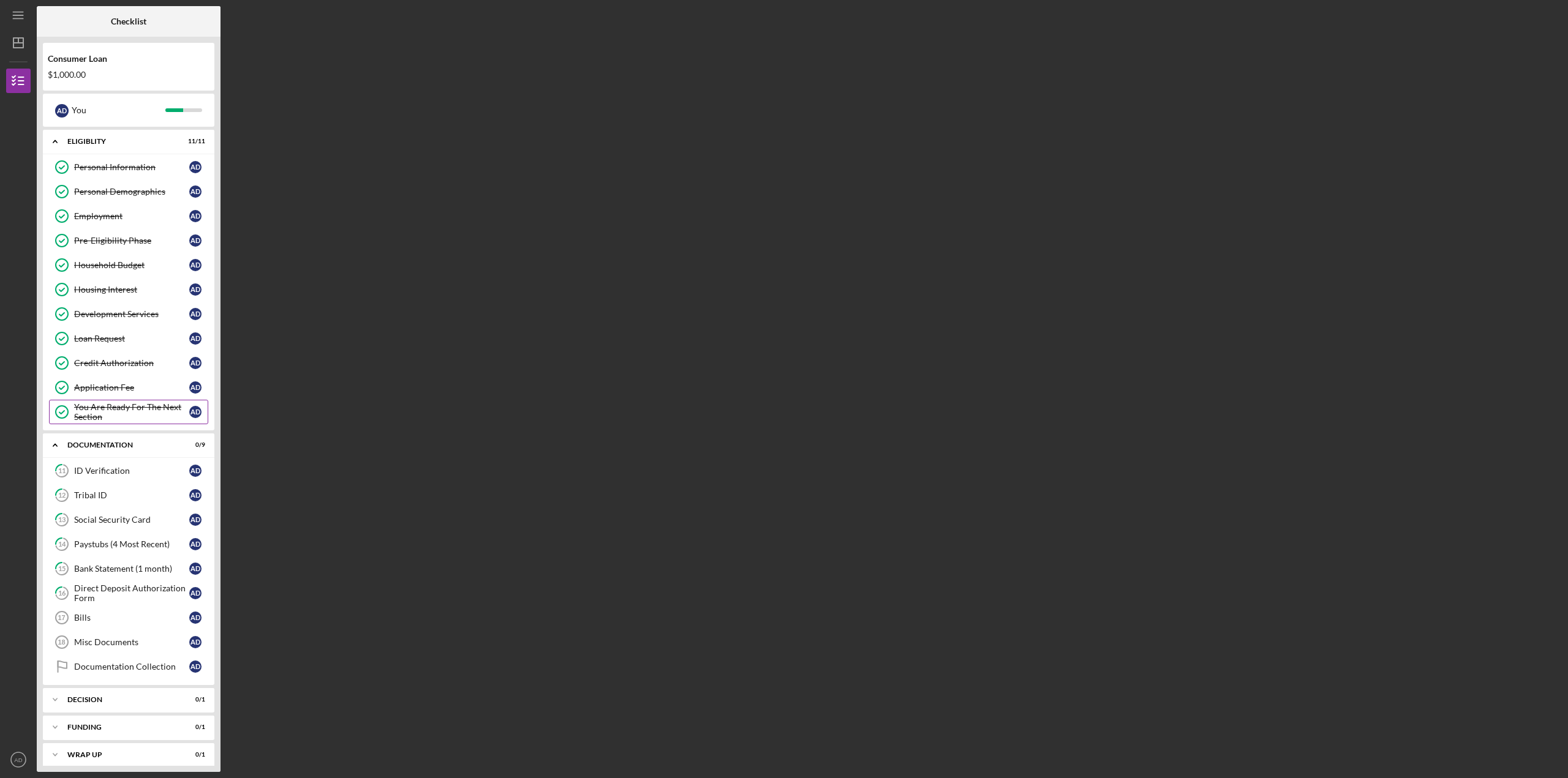
click at [100, 411] on div "You Are Ready For The Next Section" at bounding box center [131, 412] width 115 height 19
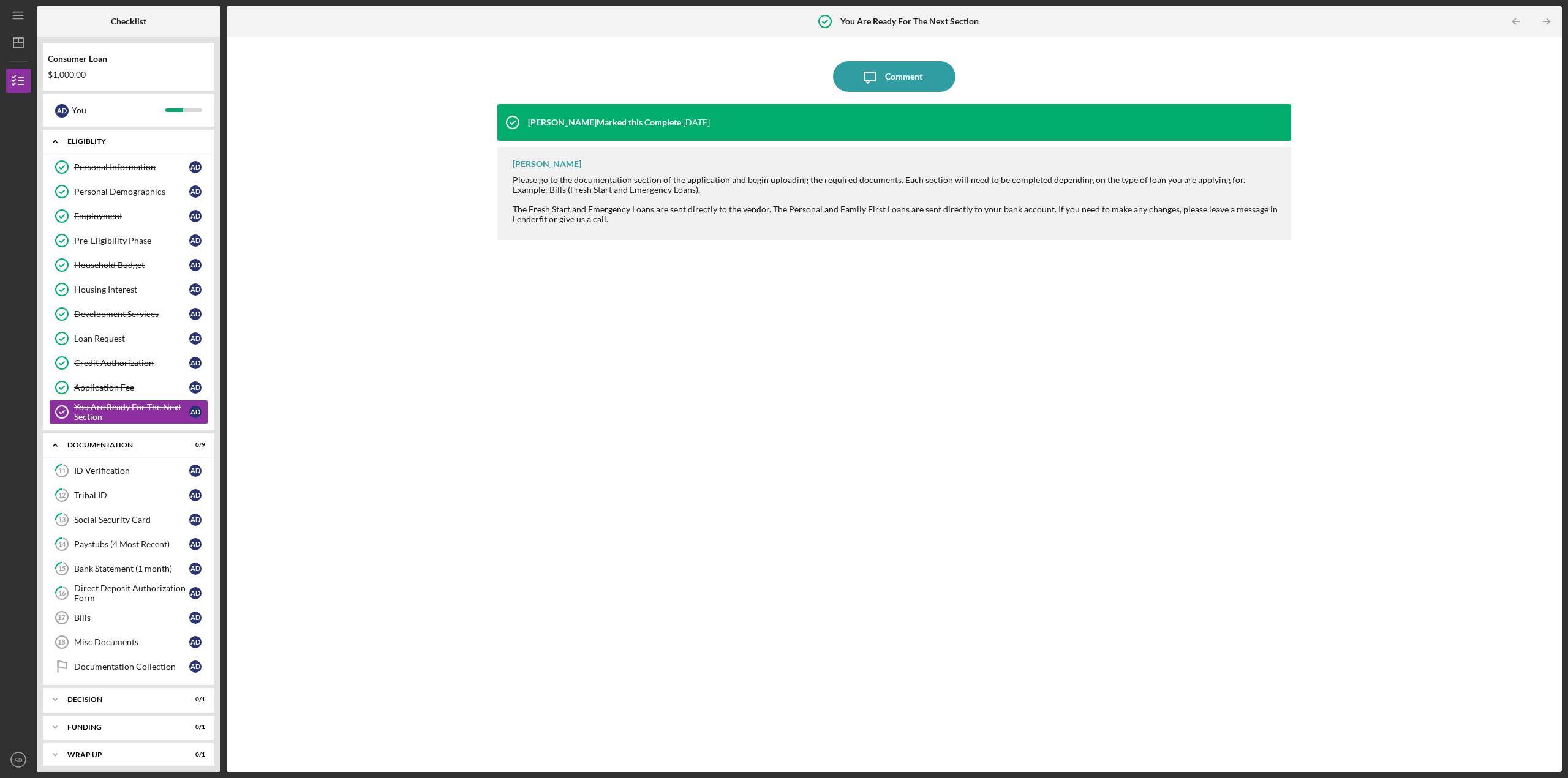
click at [55, 141] on polyline at bounding box center [55, 142] width 4 height 2
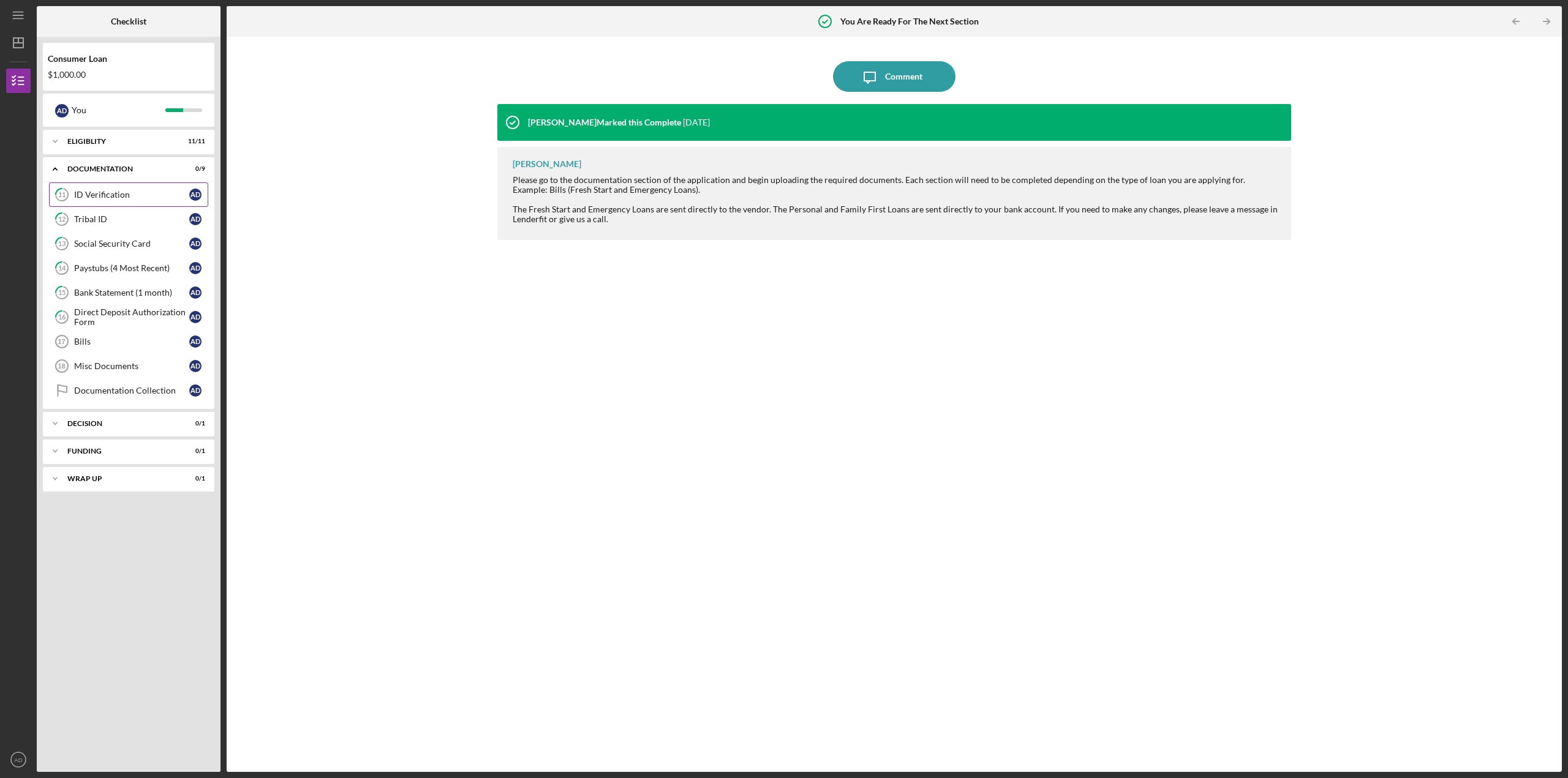
click at [95, 192] on div "ID Verification" at bounding box center [131, 194] width 115 height 10
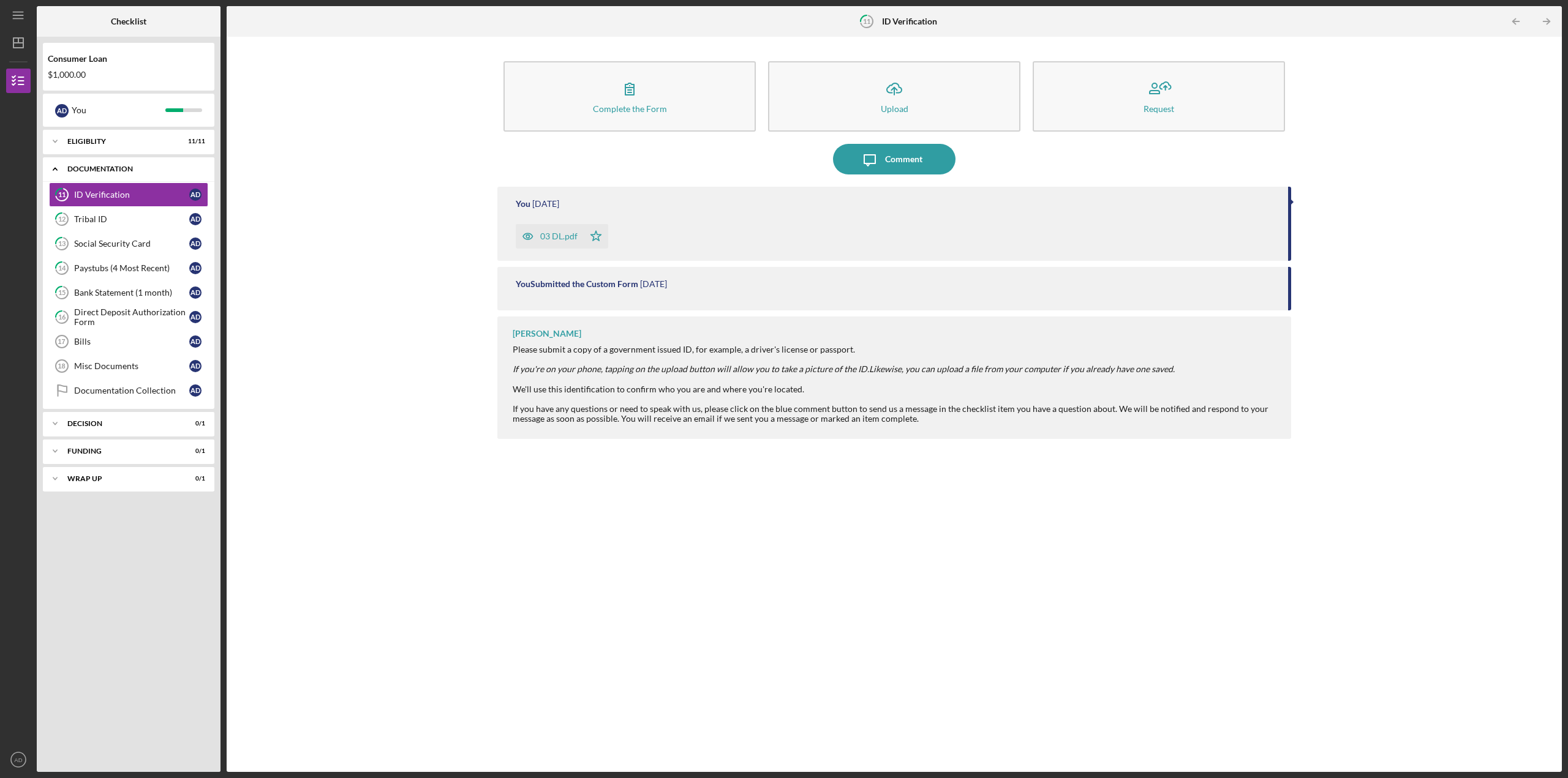
click at [56, 167] on icon "Icon/Expander" at bounding box center [55, 169] width 24 height 24
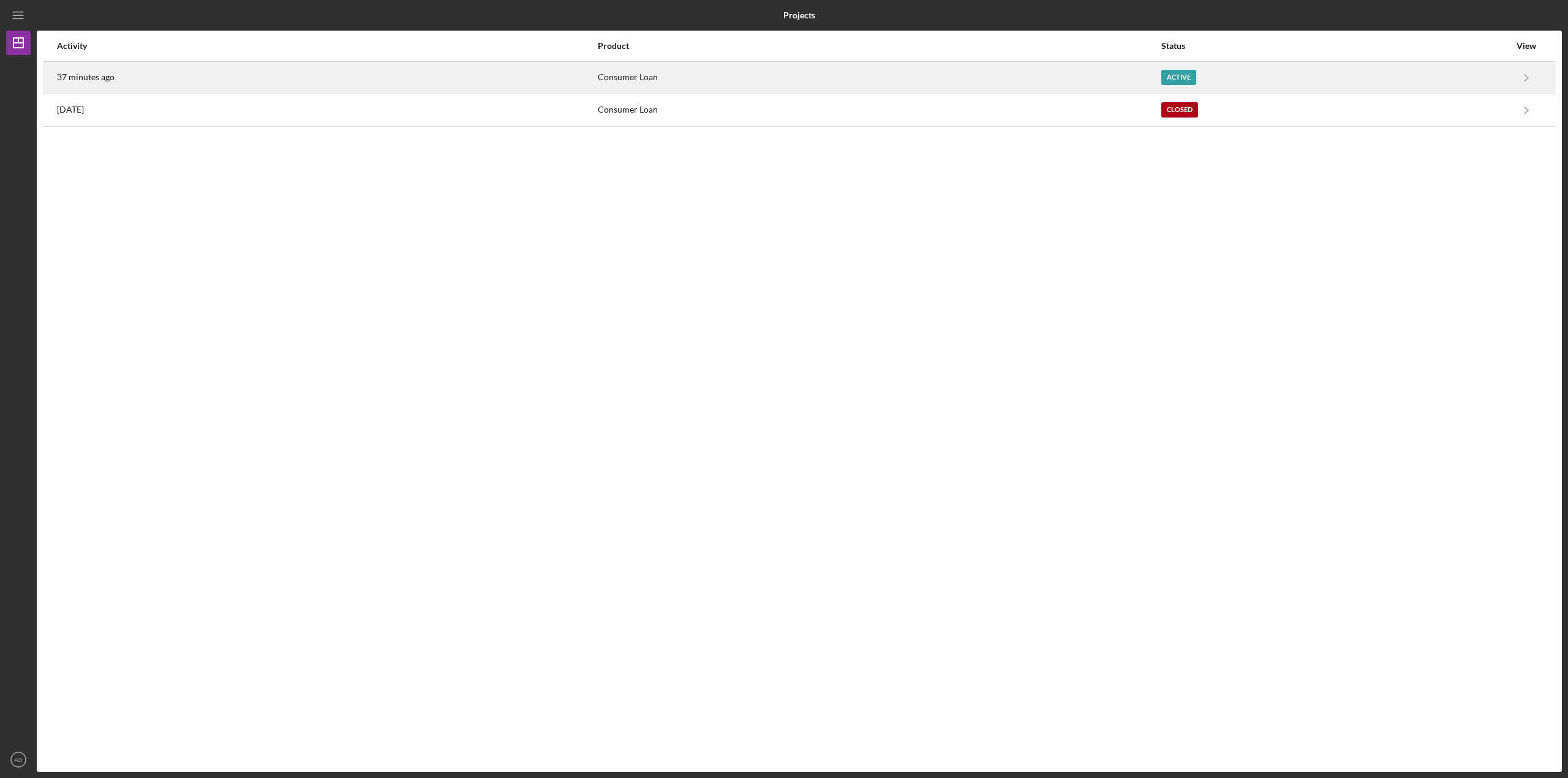
click at [216, 77] on div "37 minutes ago" at bounding box center [327, 77] width 539 height 30
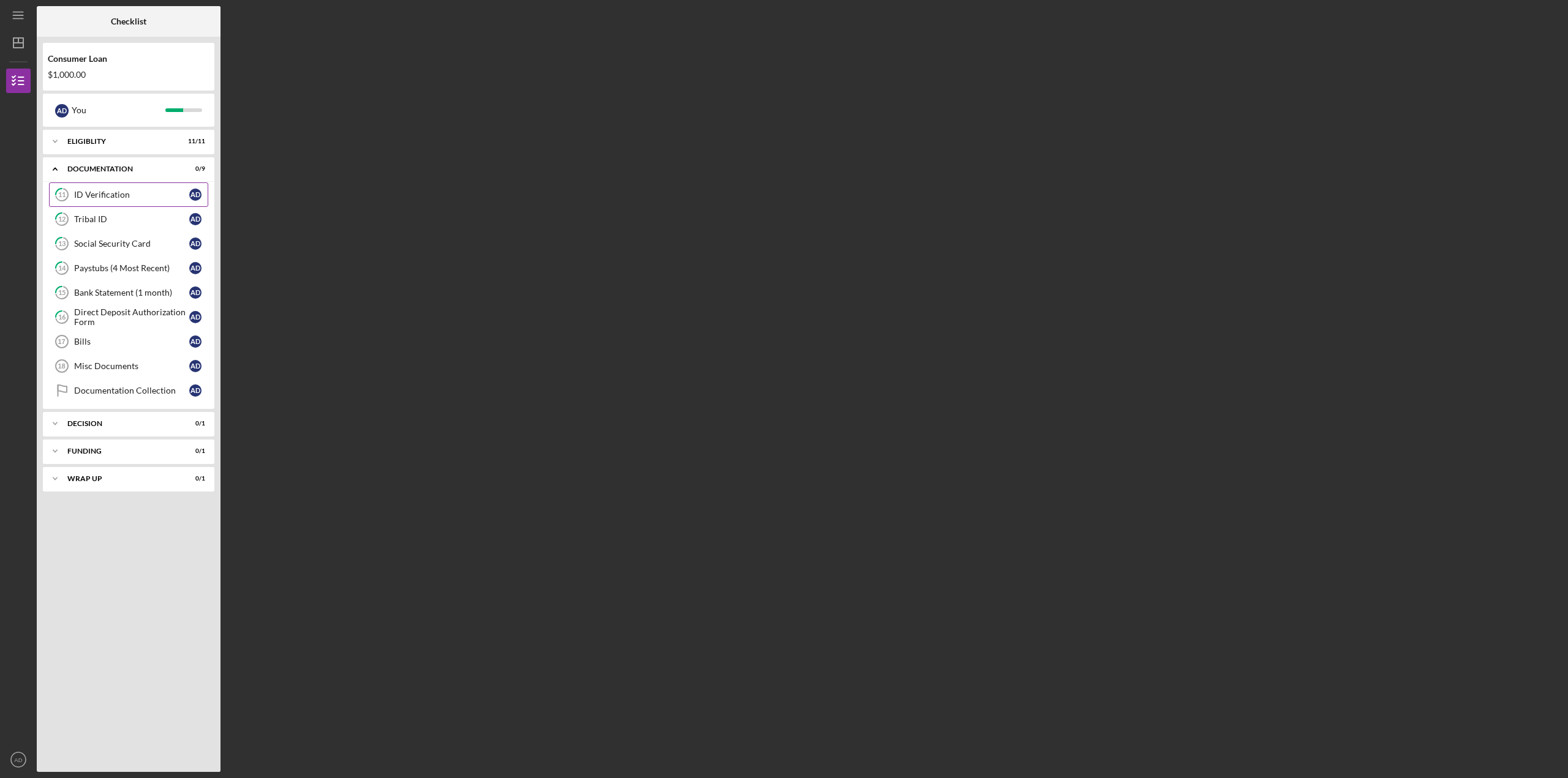
click at [111, 195] on div "ID Verification" at bounding box center [131, 194] width 115 height 10
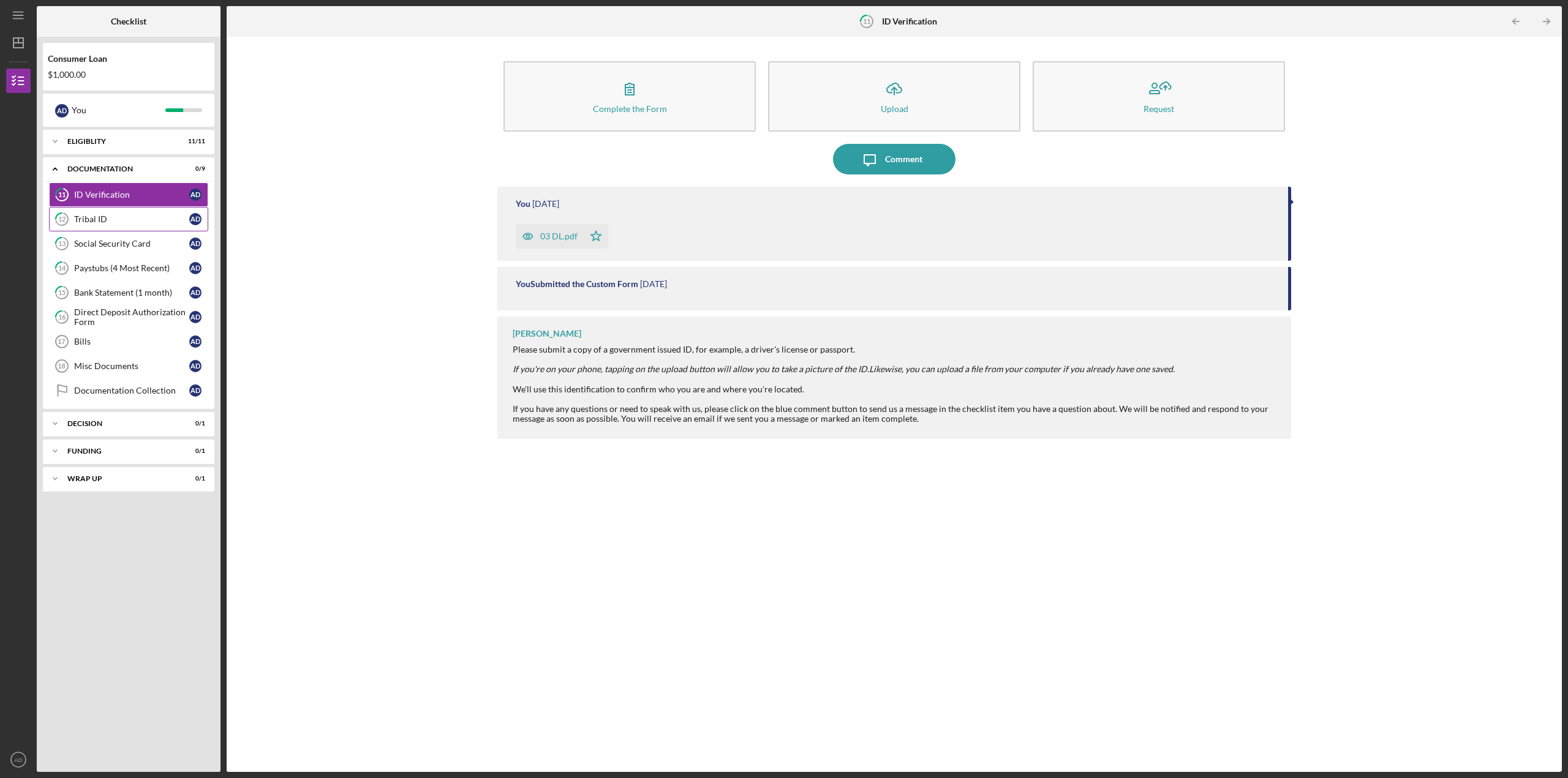
click at [132, 219] on div "Tribal ID" at bounding box center [131, 219] width 115 height 10
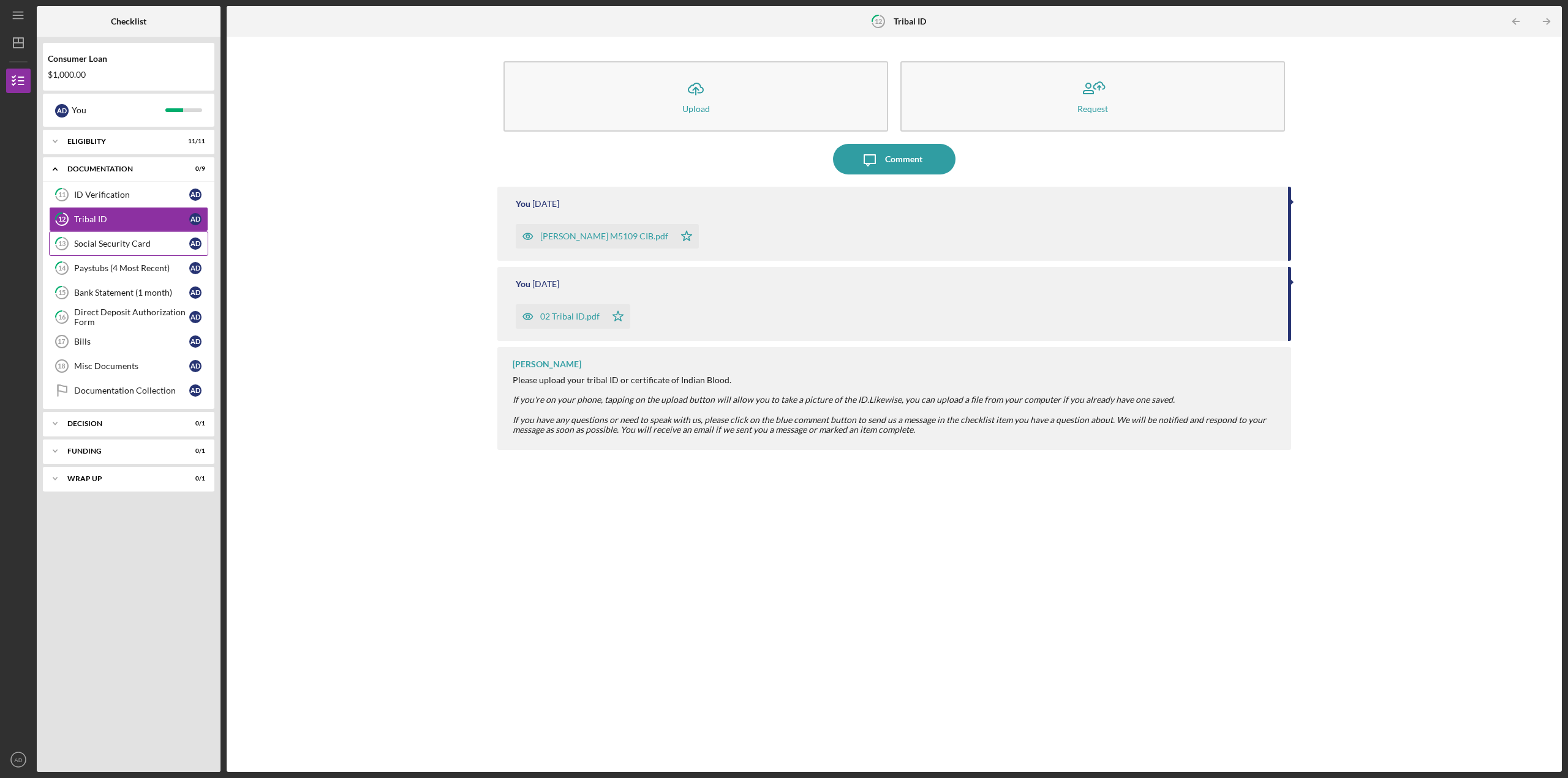
click at [104, 238] on link "13 Social Security Card A D" at bounding box center [128, 243] width 159 height 24
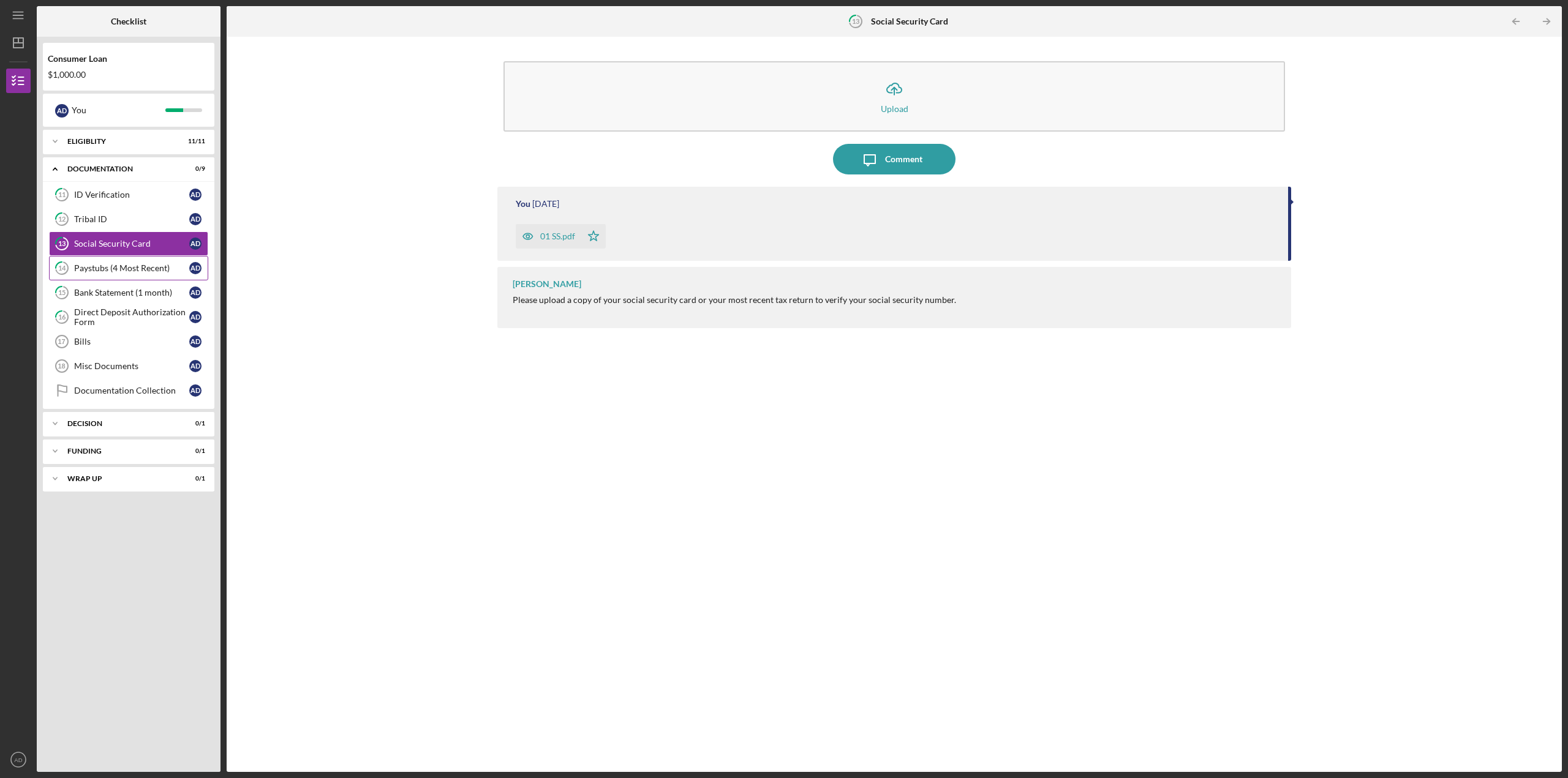
click at [107, 266] on div "Paystubs (4 Most Recent)" at bounding box center [131, 267] width 115 height 10
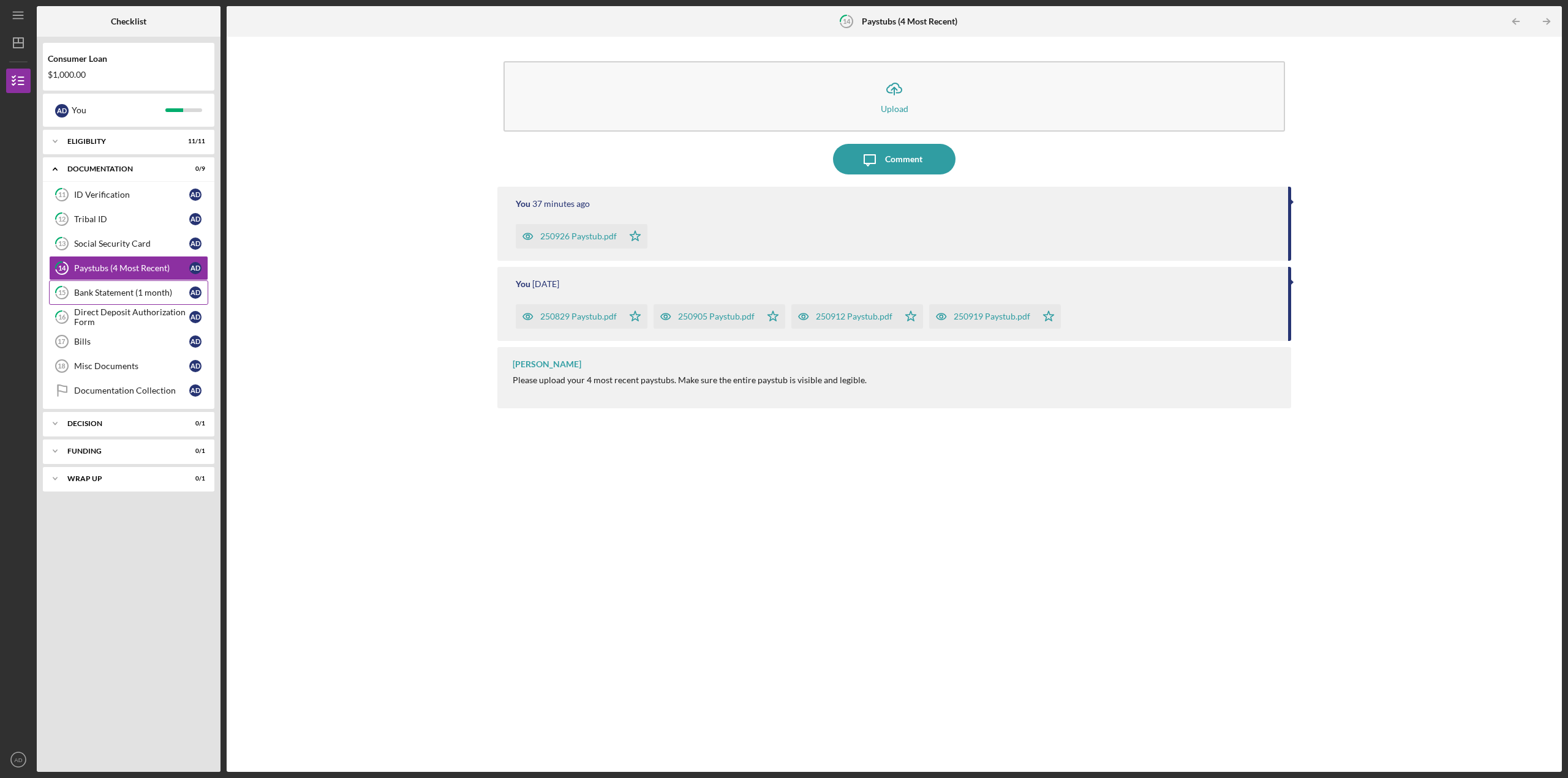
click at [111, 287] on link "15 Bank Statement (1 month) A D" at bounding box center [128, 293] width 159 height 24
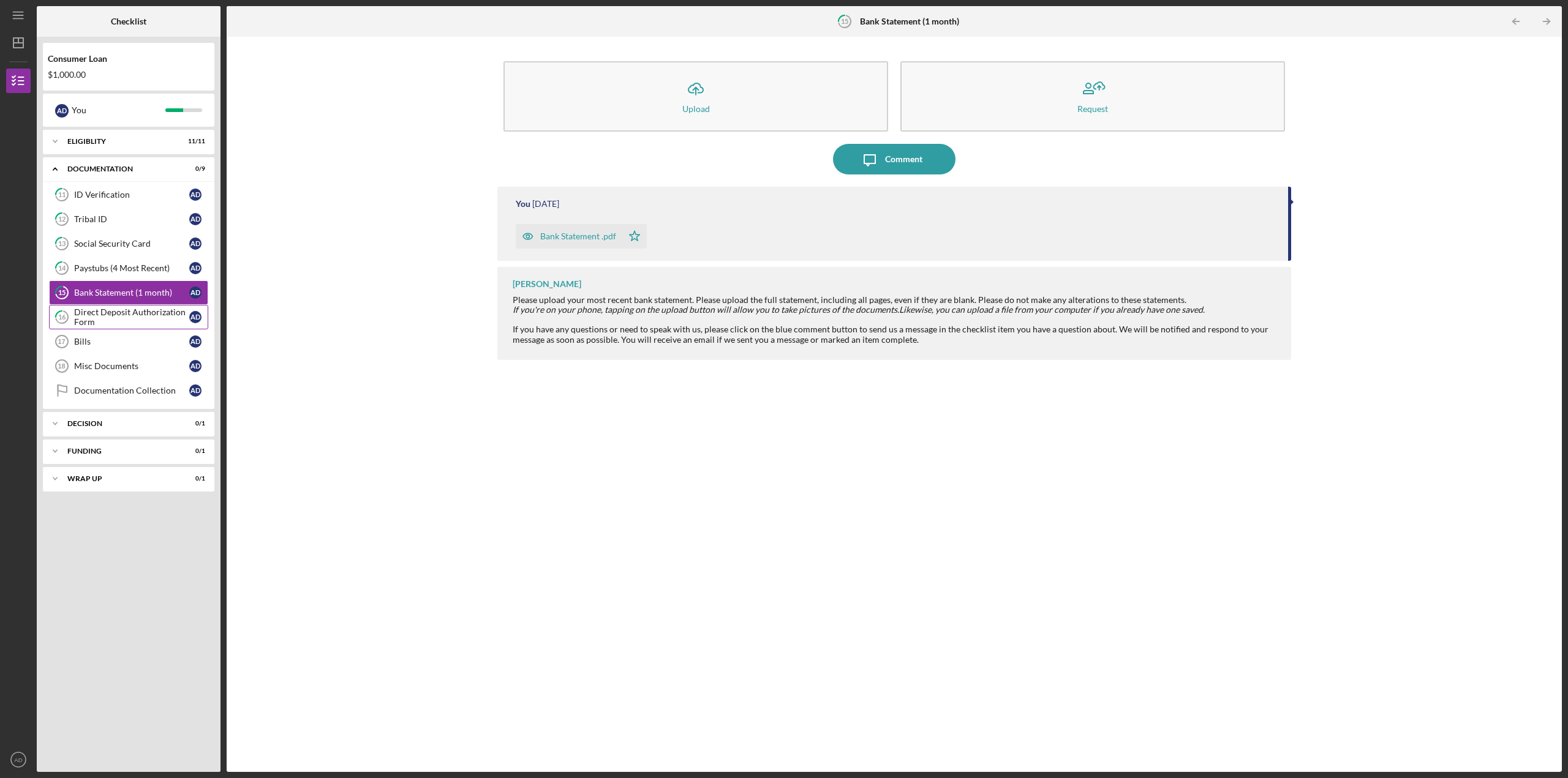
click at [118, 319] on div "Direct Deposit Authorization Form" at bounding box center [131, 317] width 115 height 19
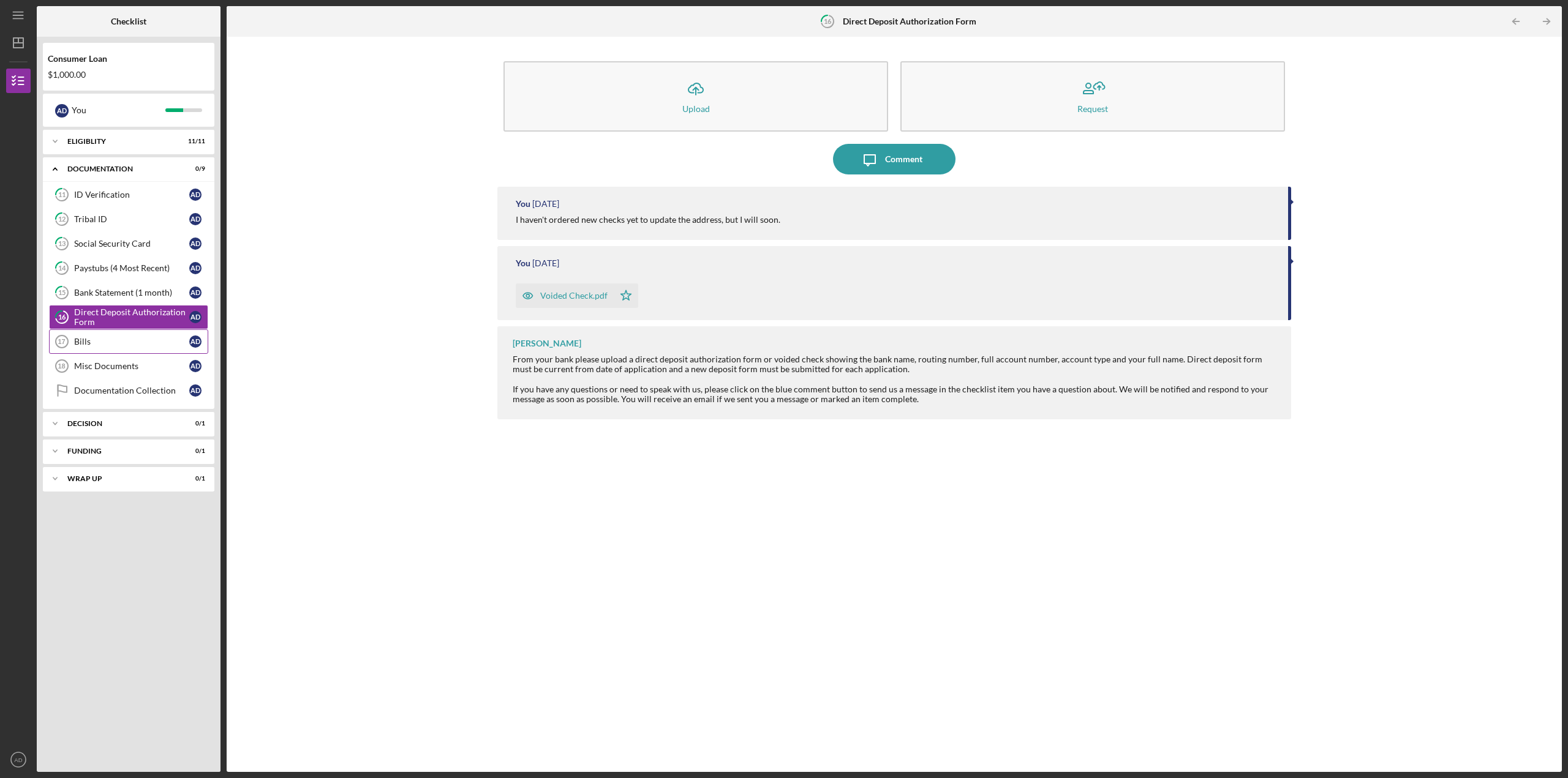
click at [110, 342] on div "Bills" at bounding box center [131, 342] width 115 height 10
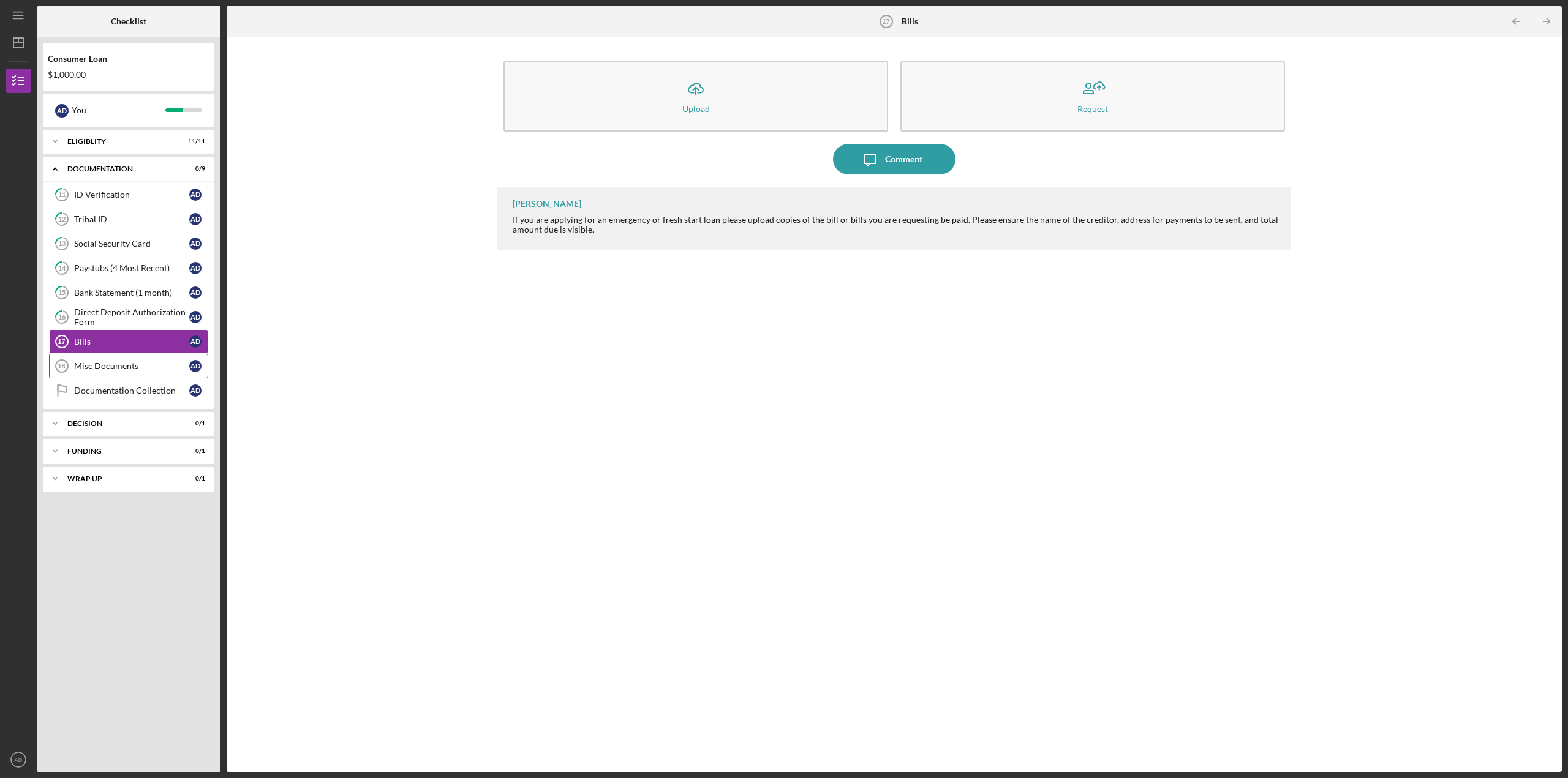
click at [110, 358] on link "Misc Documents 18 Misc Documents A D" at bounding box center [128, 366] width 159 height 24
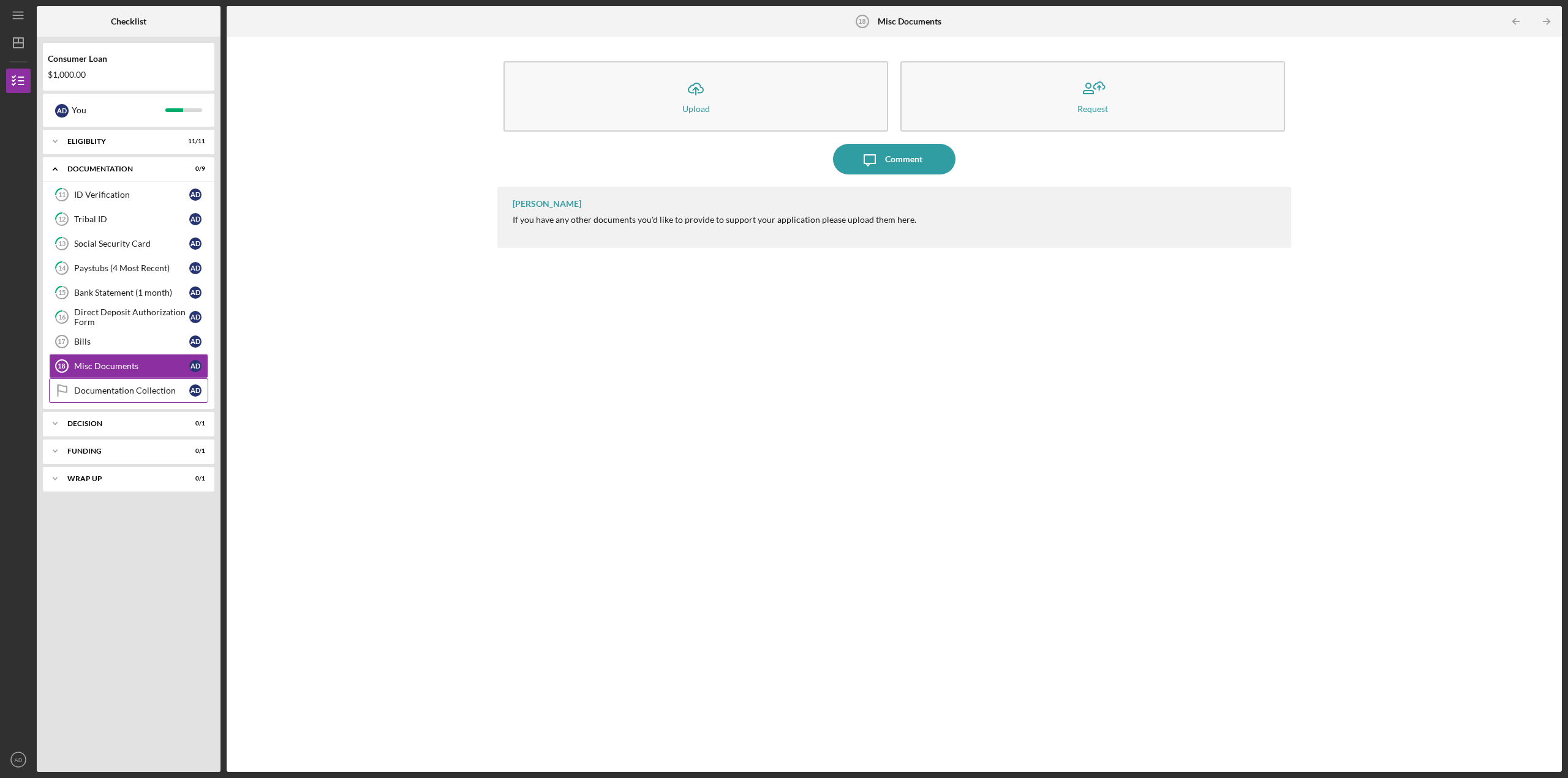
click at [122, 385] on link "Documentation Collection Documentation Collection A D" at bounding box center [128, 390] width 159 height 24
